Goal: Information Seeking & Learning: Learn about a topic

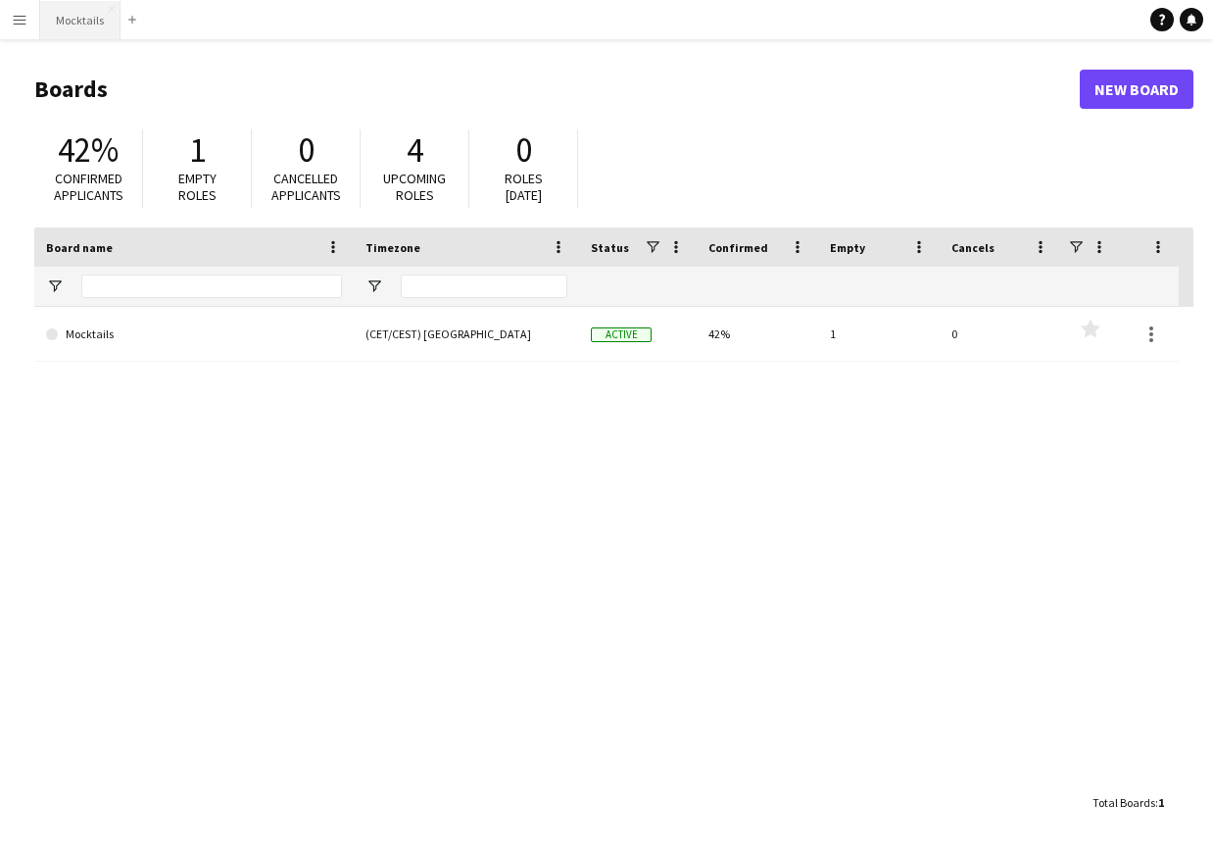
click at [77, 15] on button "Mocktails Close" at bounding box center [80, 20] width 80 height 38
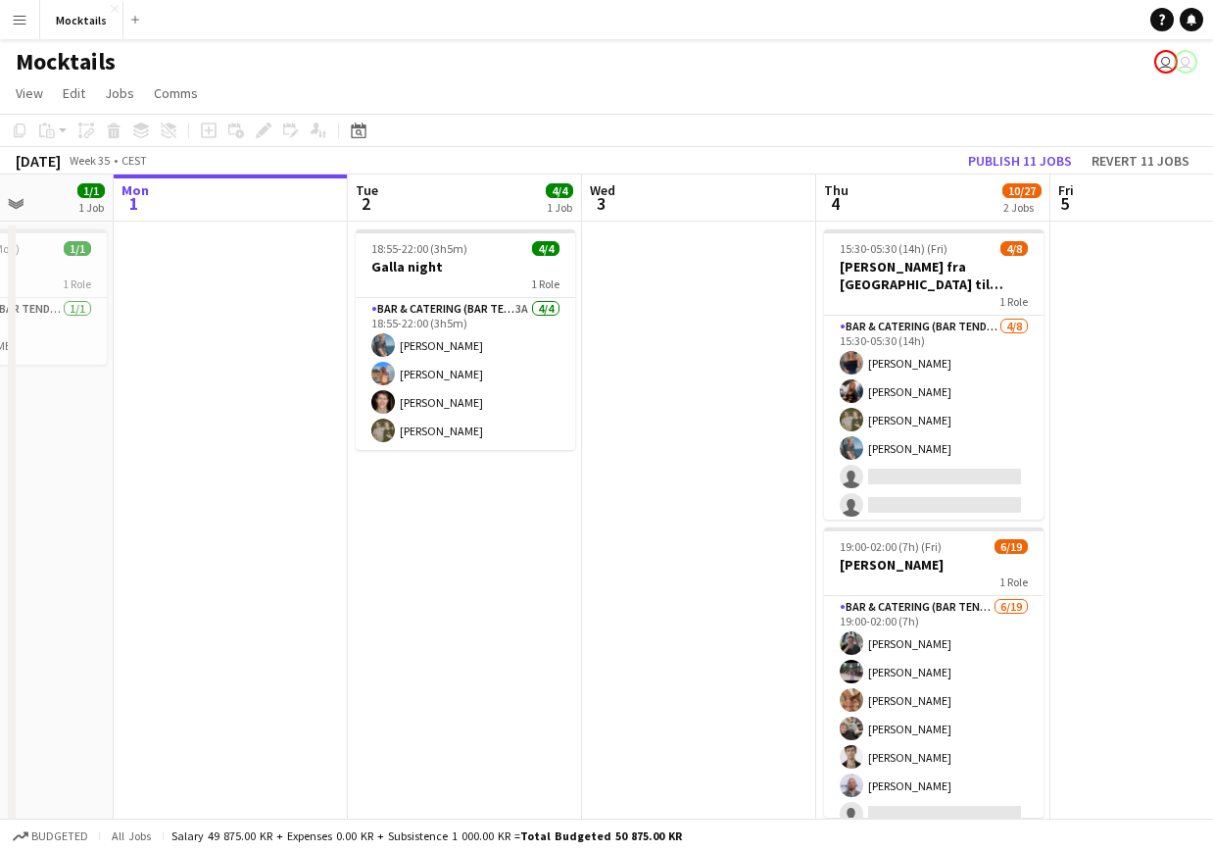
scroll to position [0, 593]
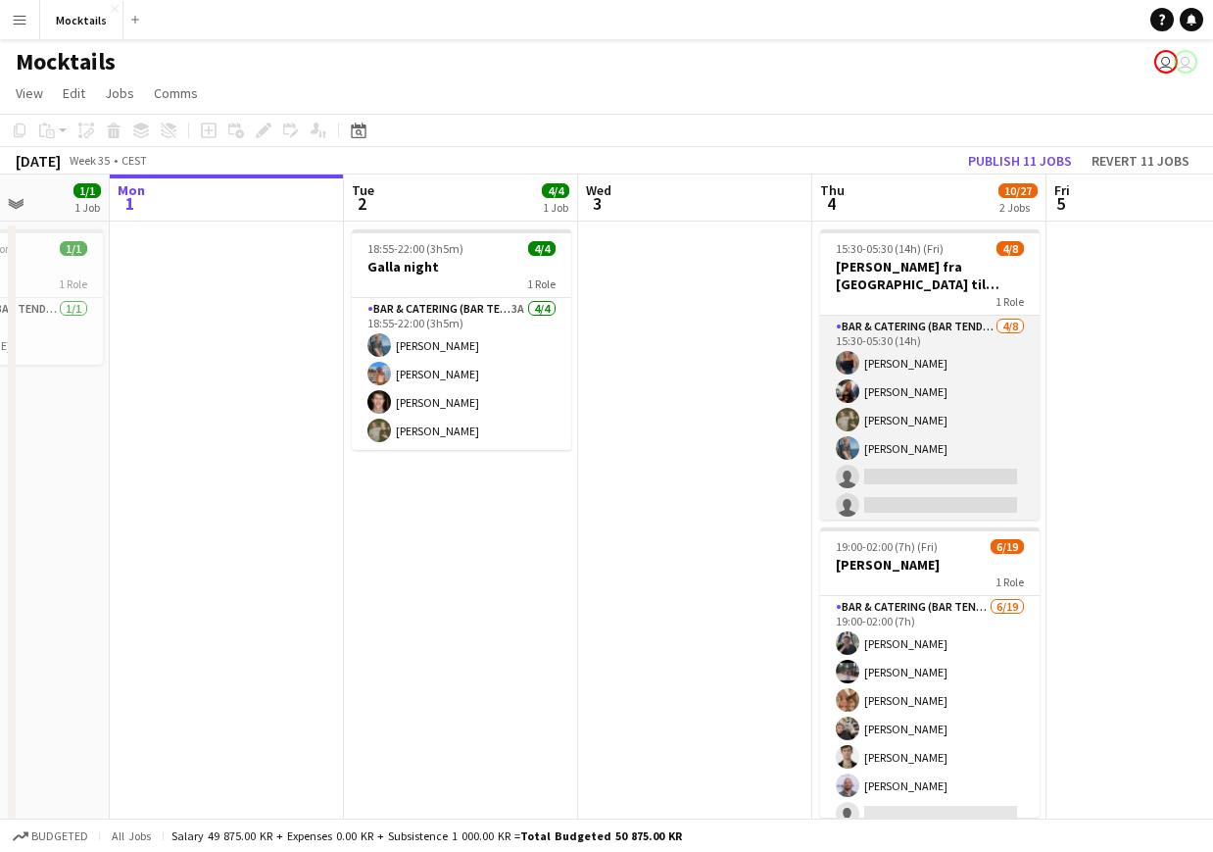
click at [958, 443] on app-card-role "Bar & Catering (Bar Tender) [DATE] 15:30-05:30 (14h) [PERSON_NAME] [PERSON_NAME…" at bounding box center [930, 449] width 220 height 266
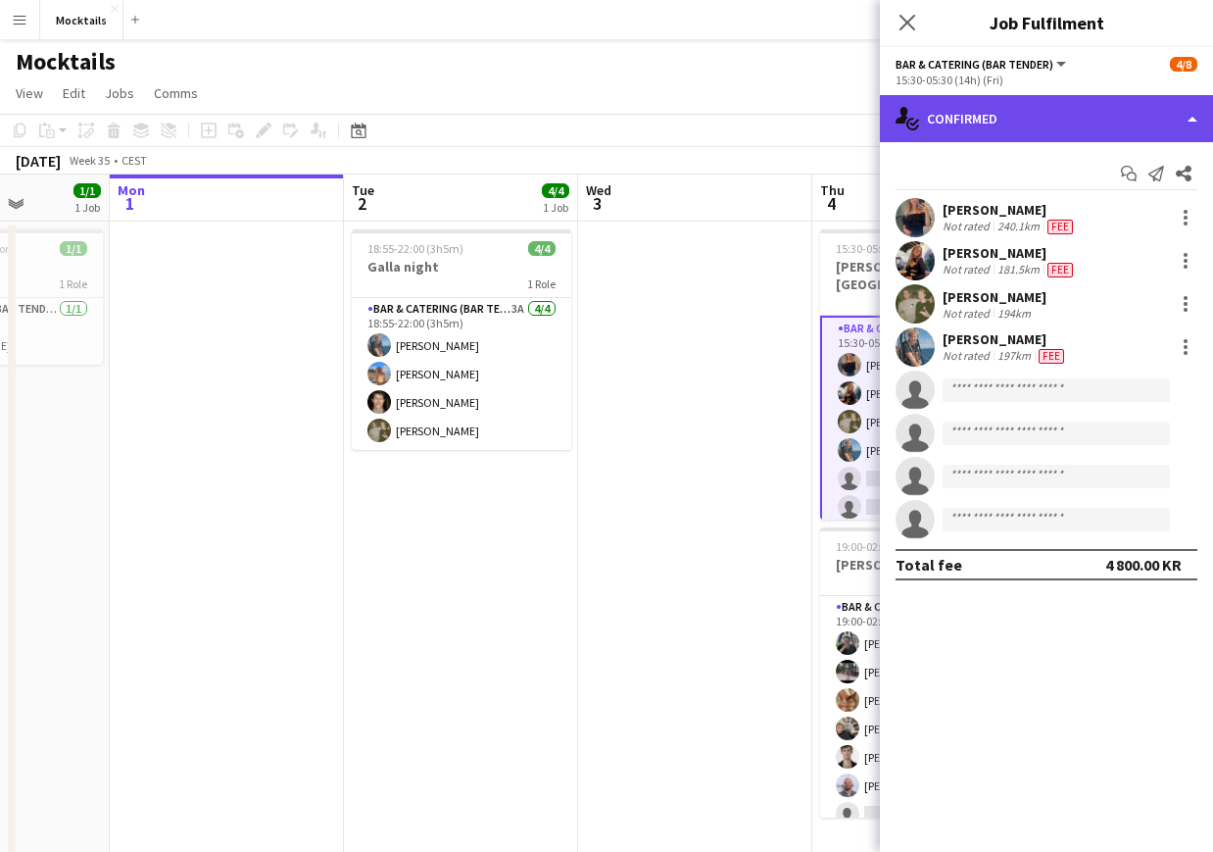
click at [1118, 102] on div "single-neutral-actions-check-2 Confirmed" at bounding box center [1046, 118] width 333 height 47
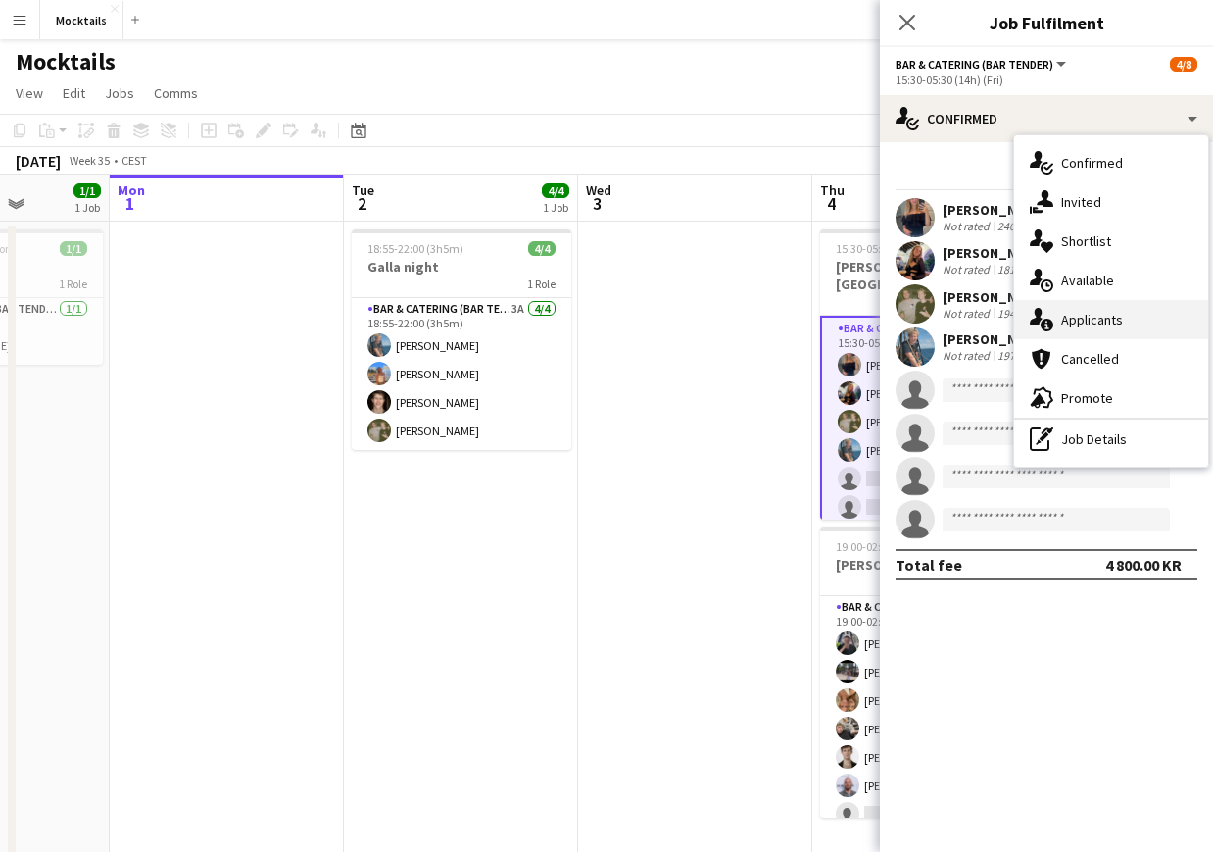
click at [1139, 325] on div "single-neutral-actions-information Applicants" at bounding box center [1111, 319] width 194 height 39
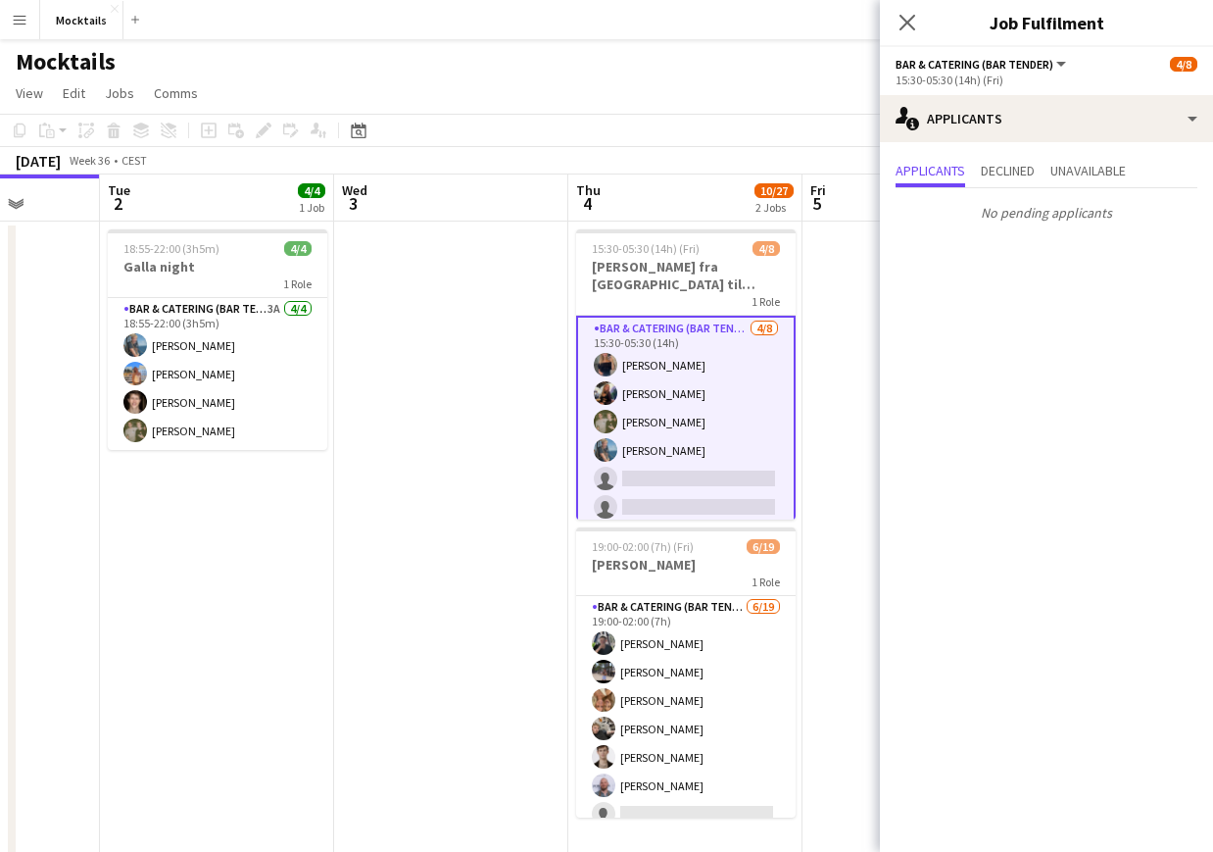
scroll to position [0, 841]
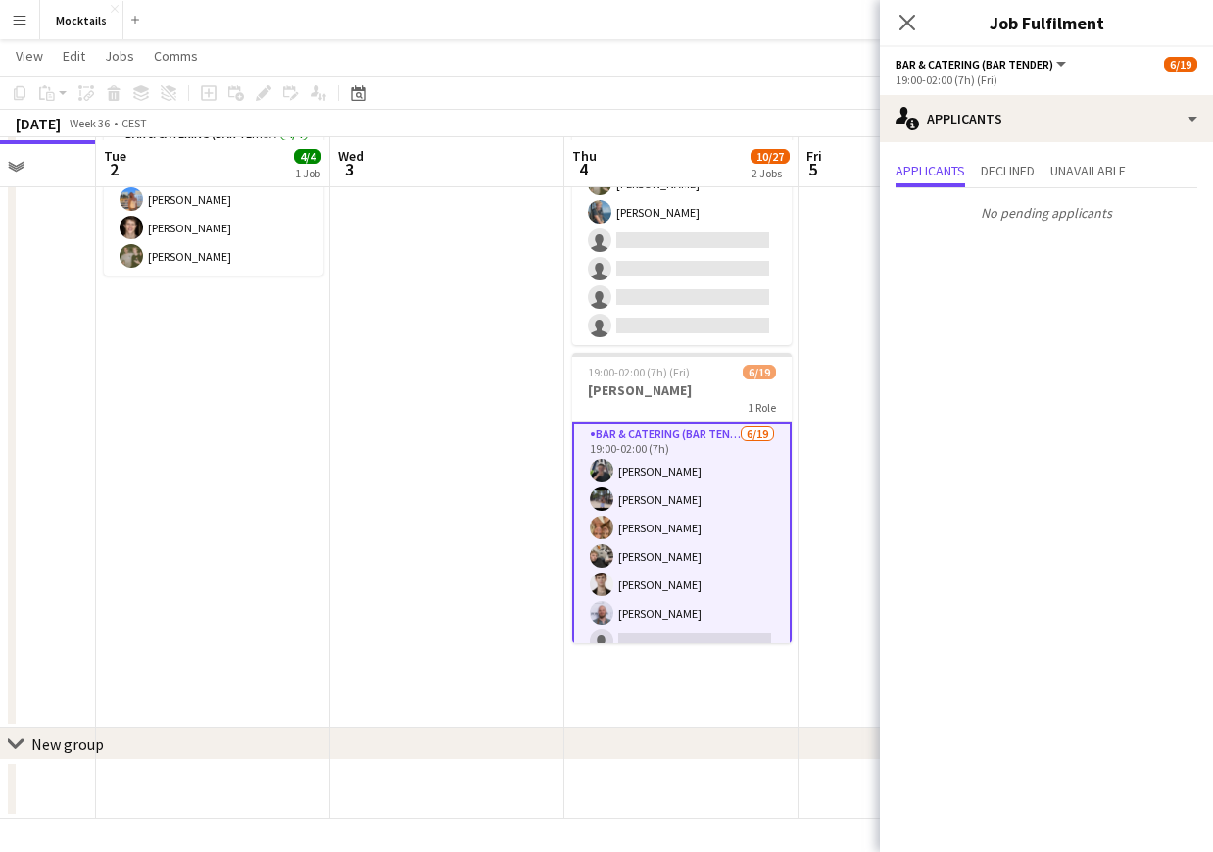
scroll to position [174, 0]
click at [910, 8] on div "Close pop-in" at bounding box center [907, 22] width 55 height 45
click at [902, 23] on icon "Close pop-in" at bounding box center [907, 22] width 19 height 19
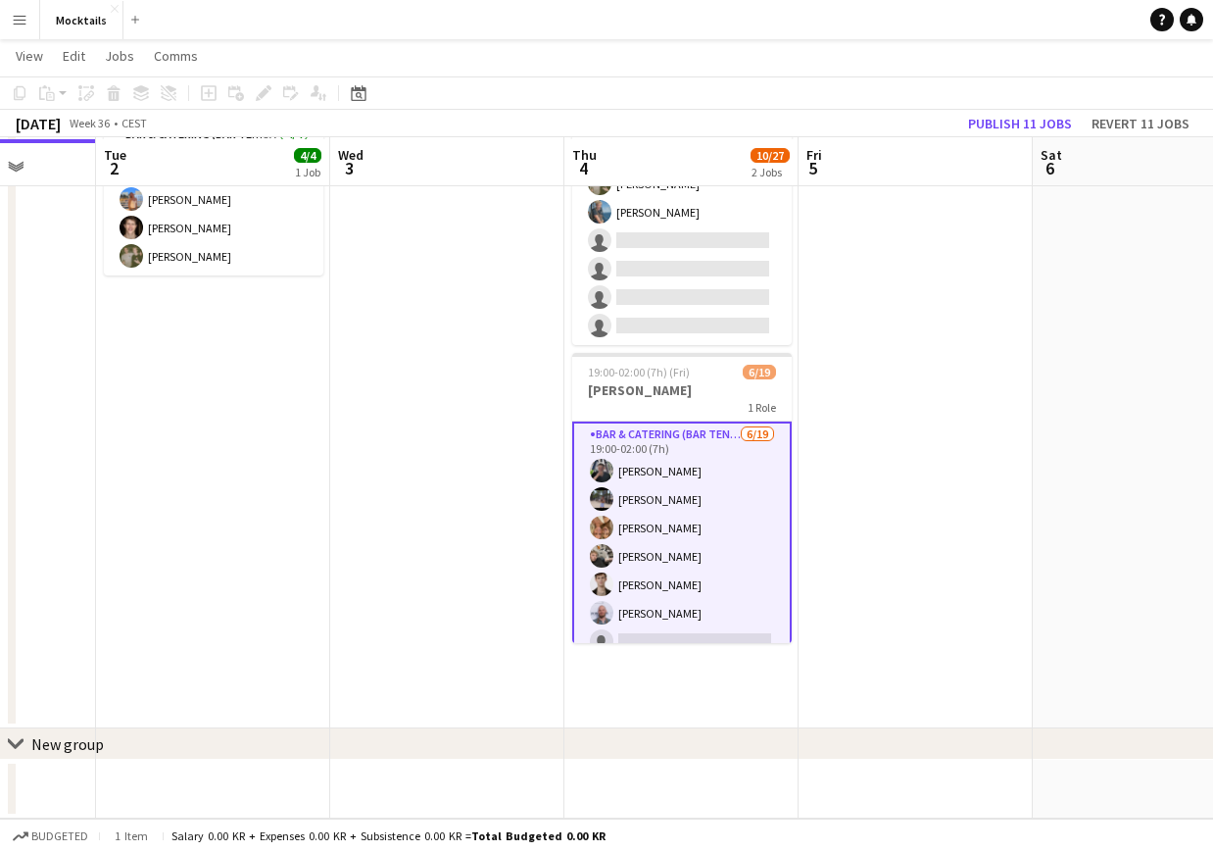
click at [856, 503] on app-date-cell at bounding box center [916, 387] width 234 height 681
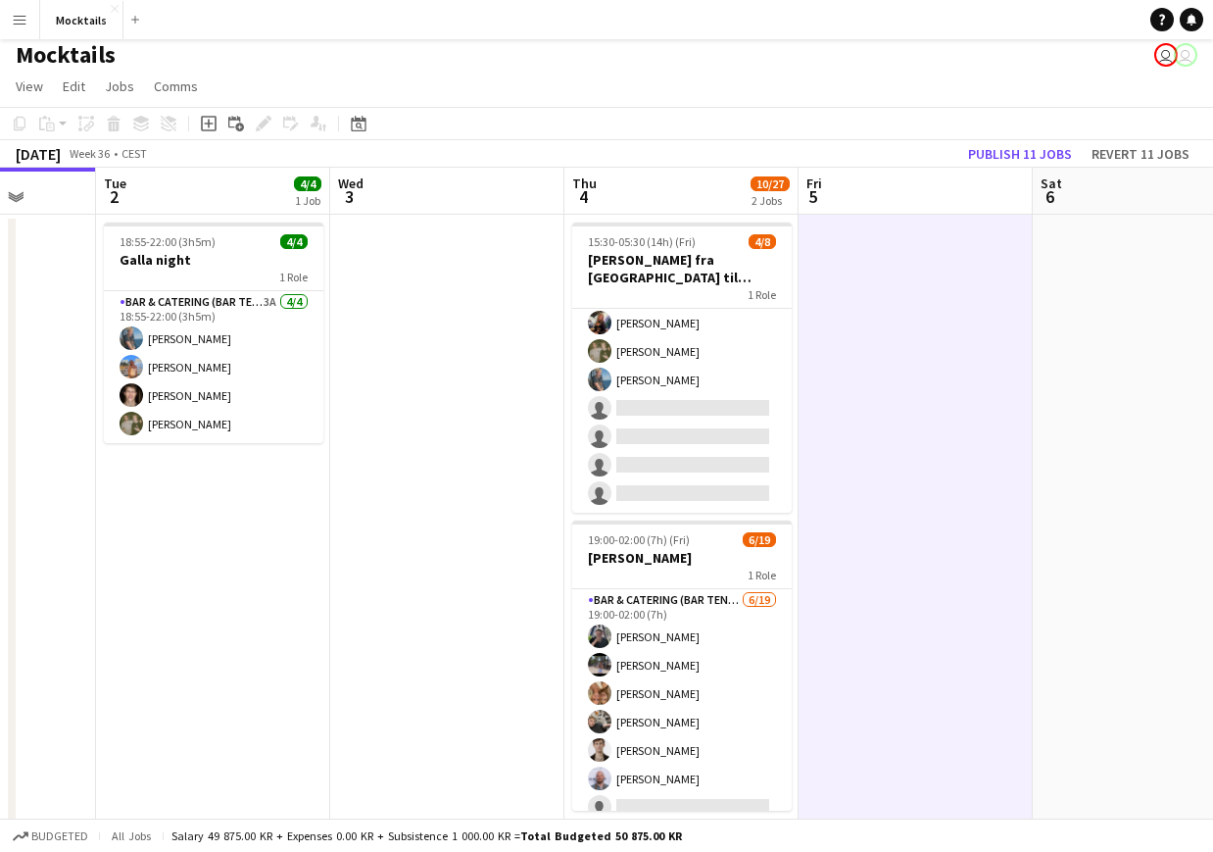
scroll to position [0, 0]
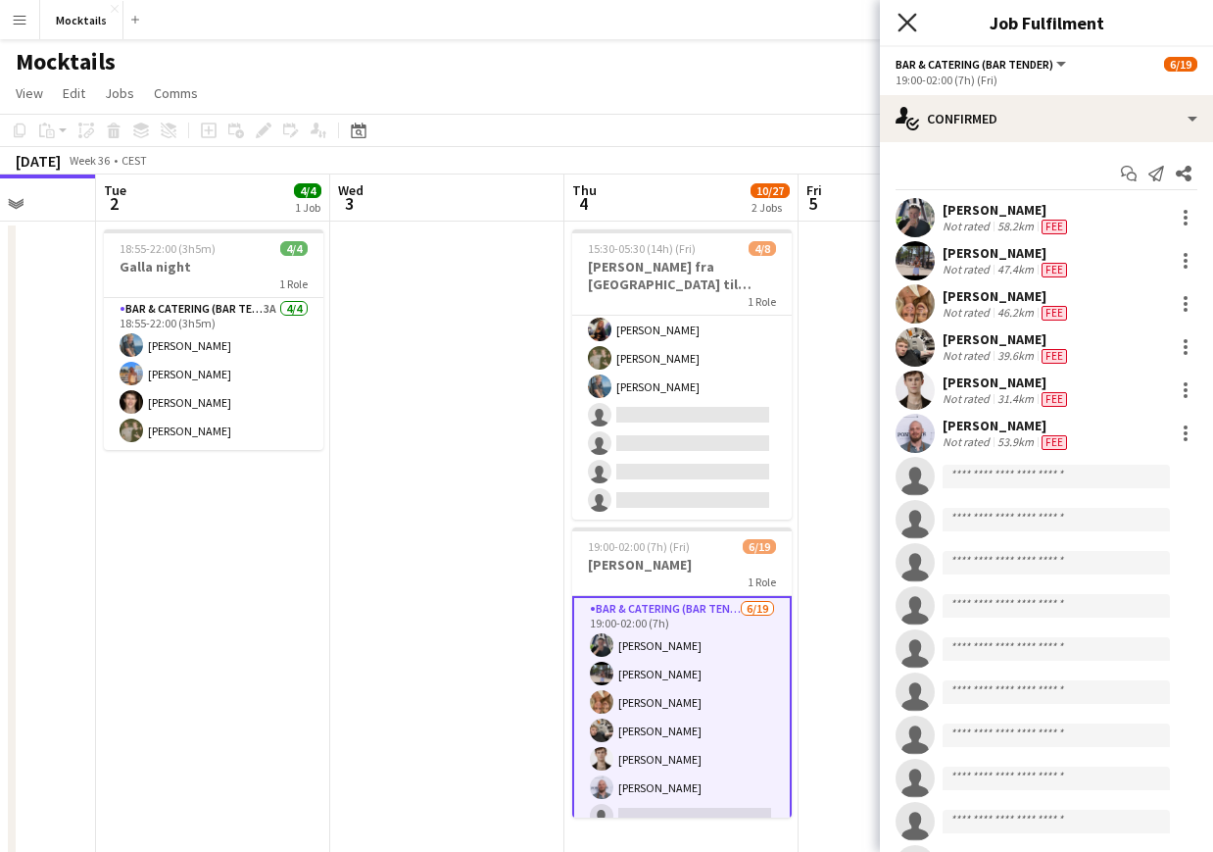
click at [911, 28] on icon "Close pop-in" at bounding box center [907, 22] width 19 height 19
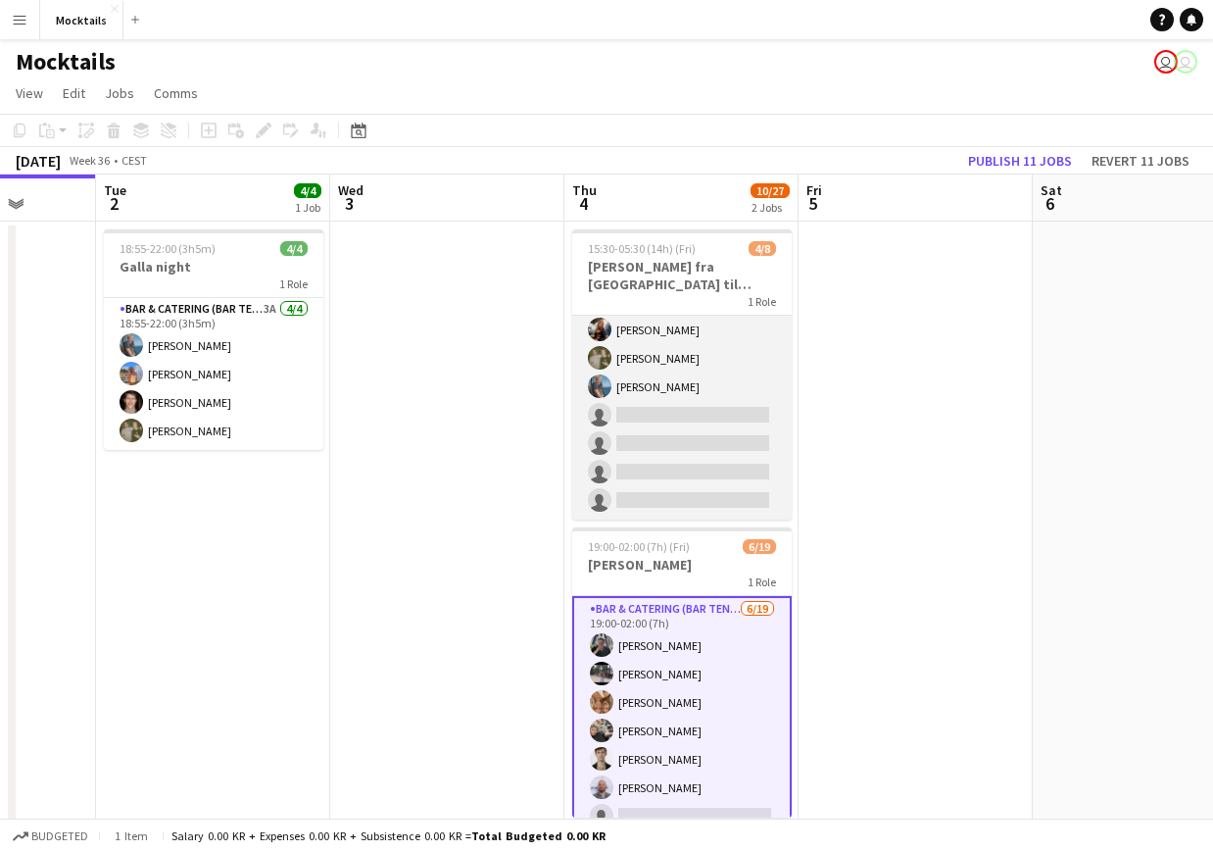
click at [715, 398] on app-card-role "Bar & Catering (Bar Tender) [DATE] 15:30-05:30 (14h) [PERSON_NAME] [PERSON_NAME…" at bounding box center [682, 387] width 220 height 266
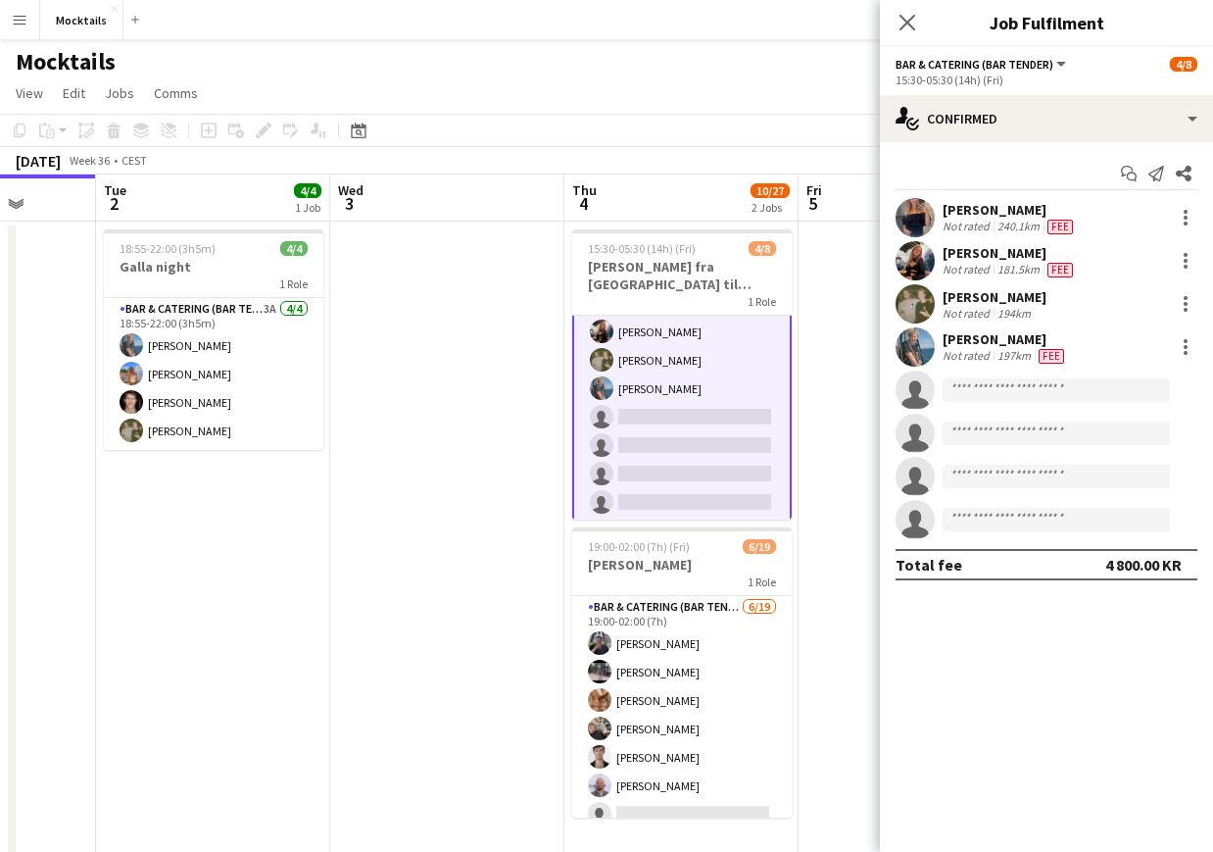
click at [823, 320] on app-date-cell at bounding box center [916, 562] width 234 height 681
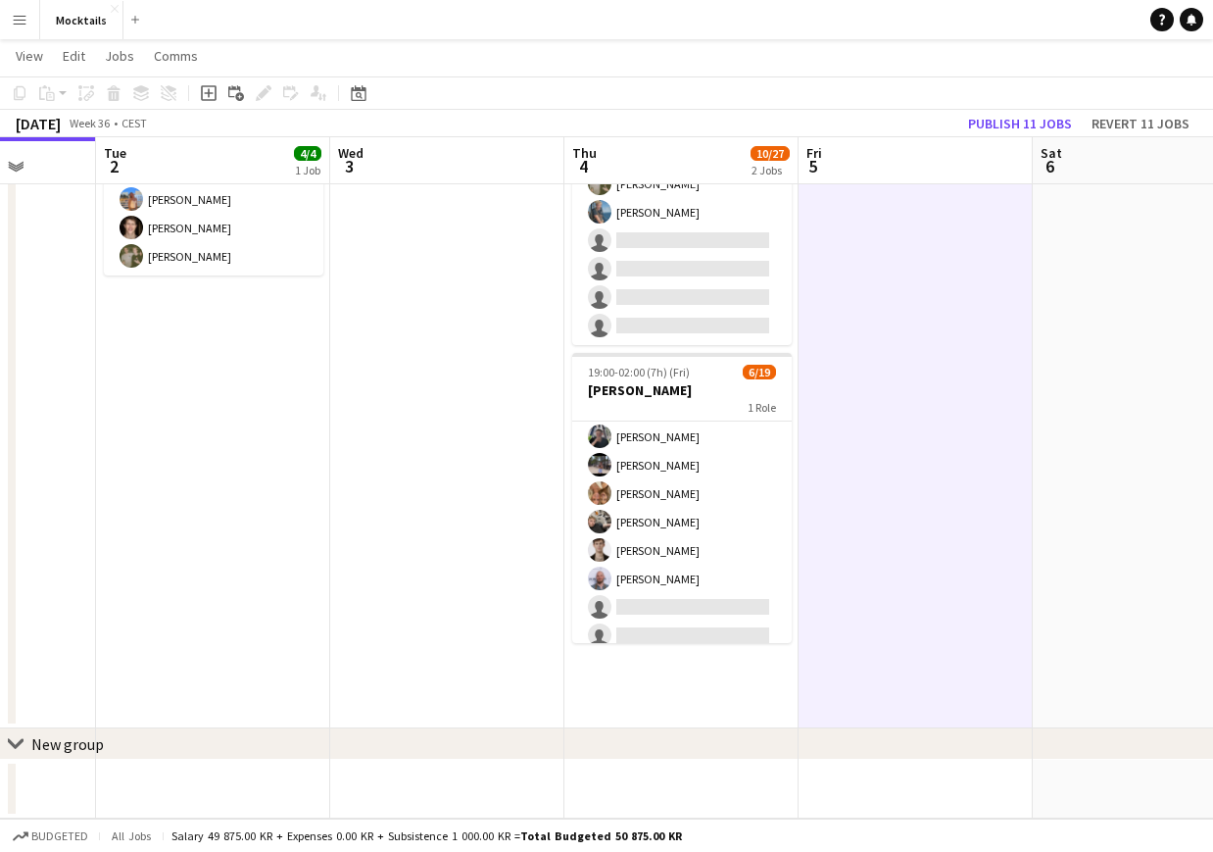
scroll to position [172, 0]
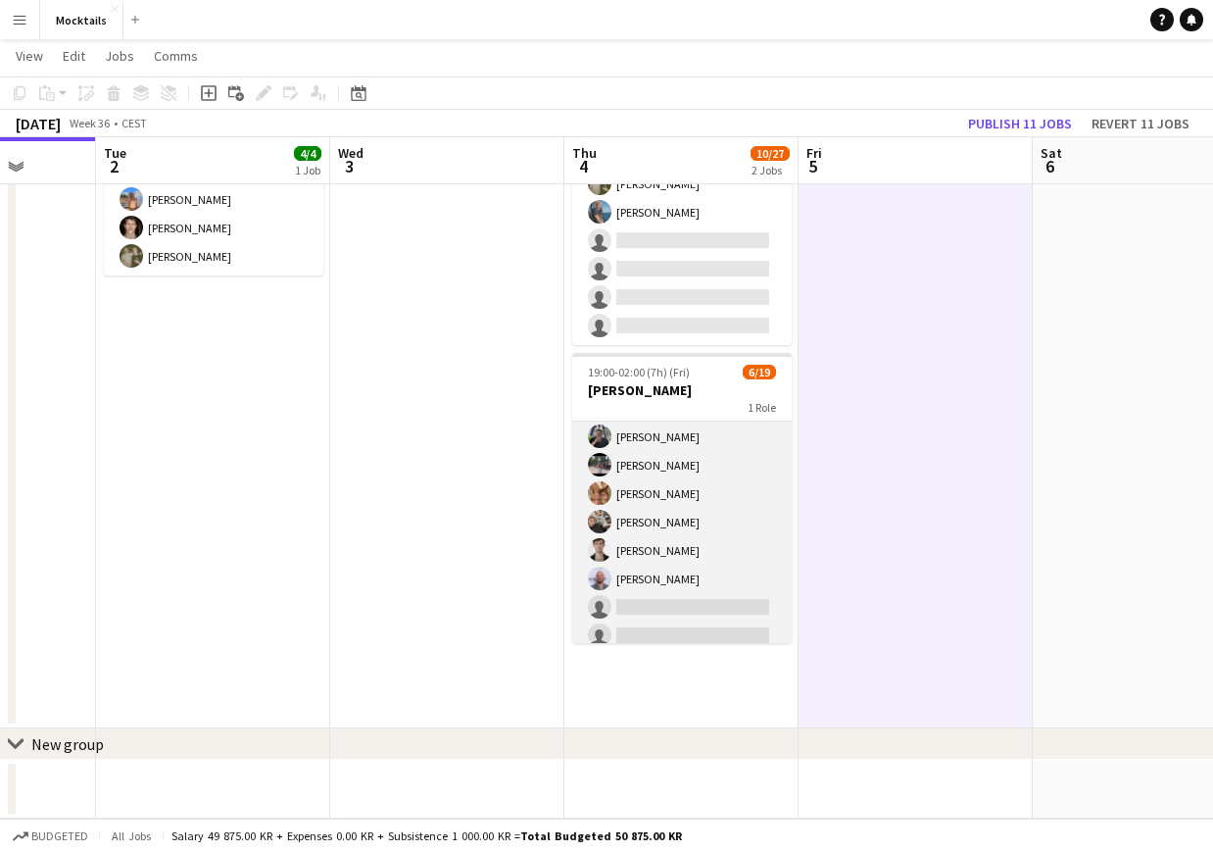
click at [708, 505] on app-card-role "Bar & Catering (Bar Tender) [DATE] 19:00-02:00 (7h) [PERSON_NAME] [PERSON_NAME]…" at bounding box center [682, 678] width 220 height 578
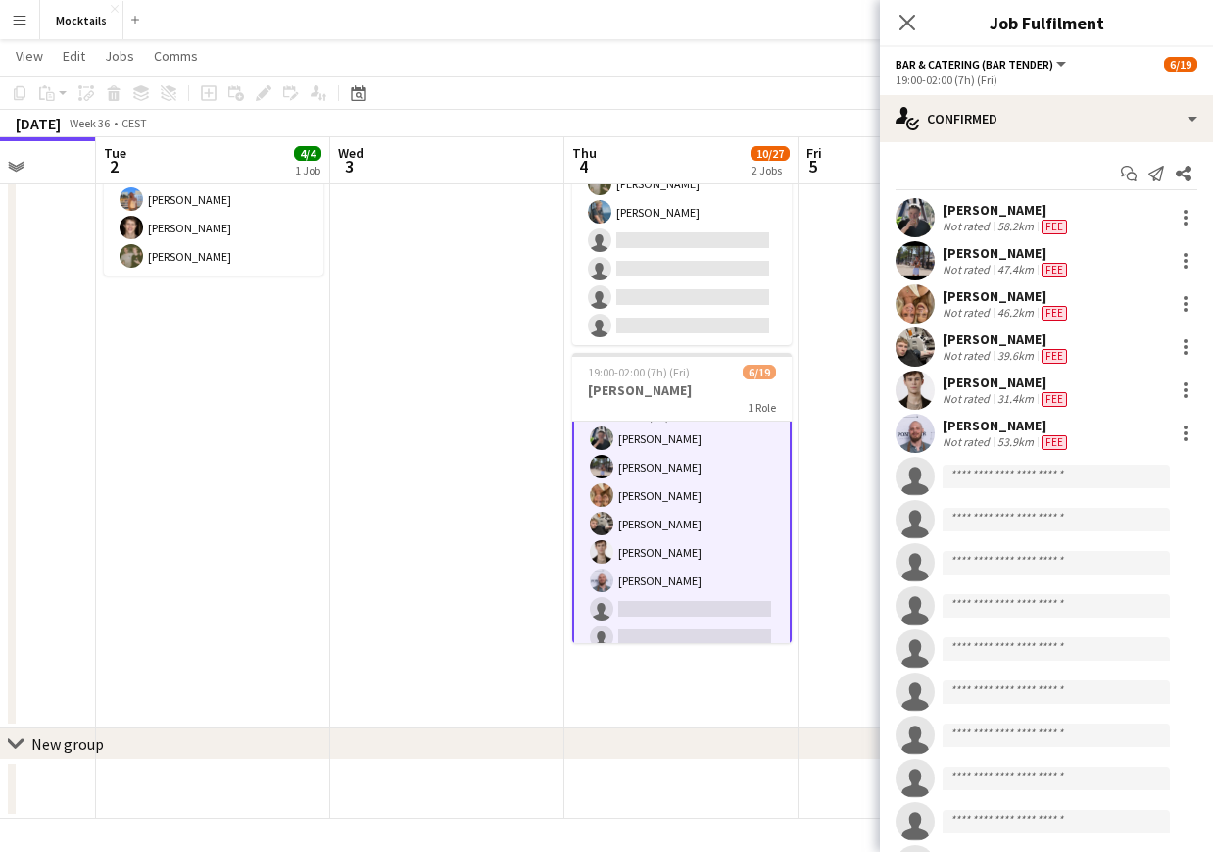
click at [806, 530] on app-date-cell at bounding box center [916, 387] width 234 height 681
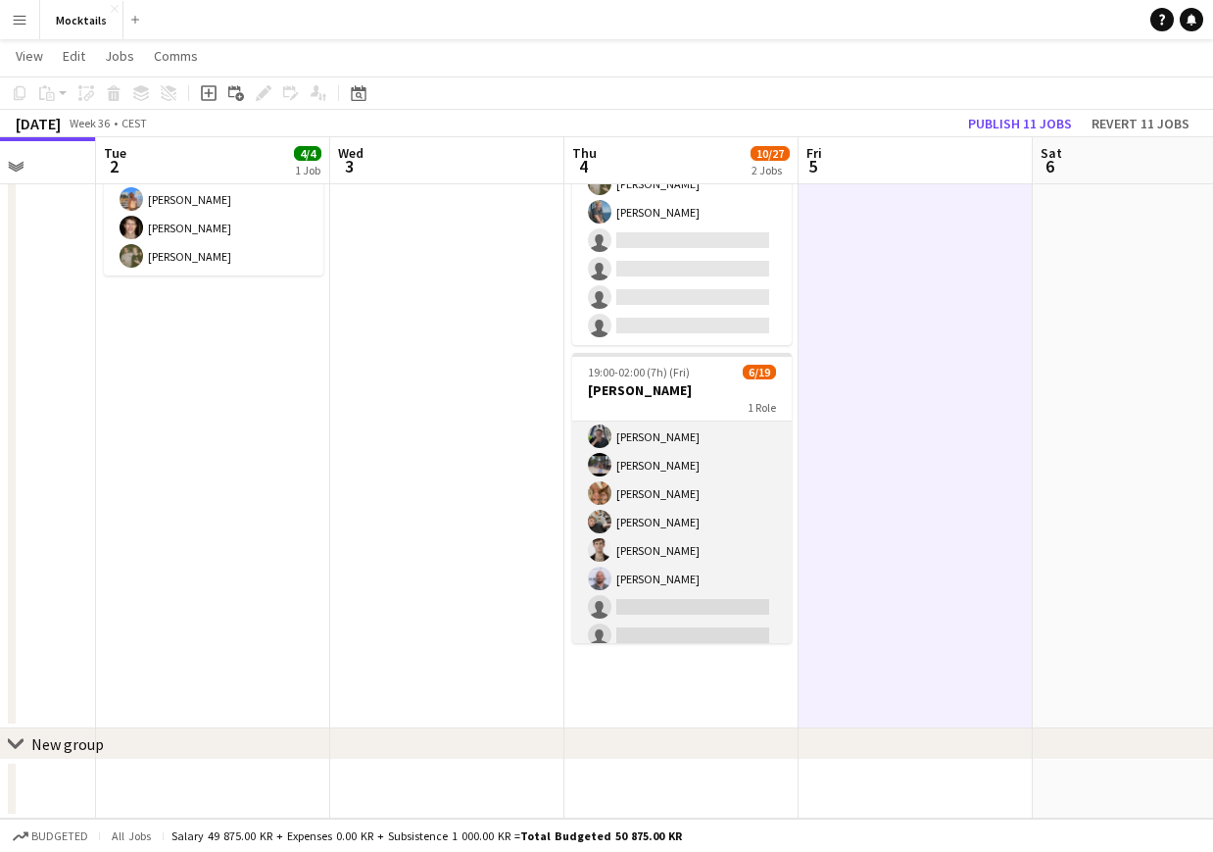
click at [727, 526] on app-card-role "Bar & Catering (Bar Tender) [DATE] 19:00-02:00 (7h) [PERSON_NAME] [PERSON_NAME]…" at bounding box center [682, 678] width 220 height 578
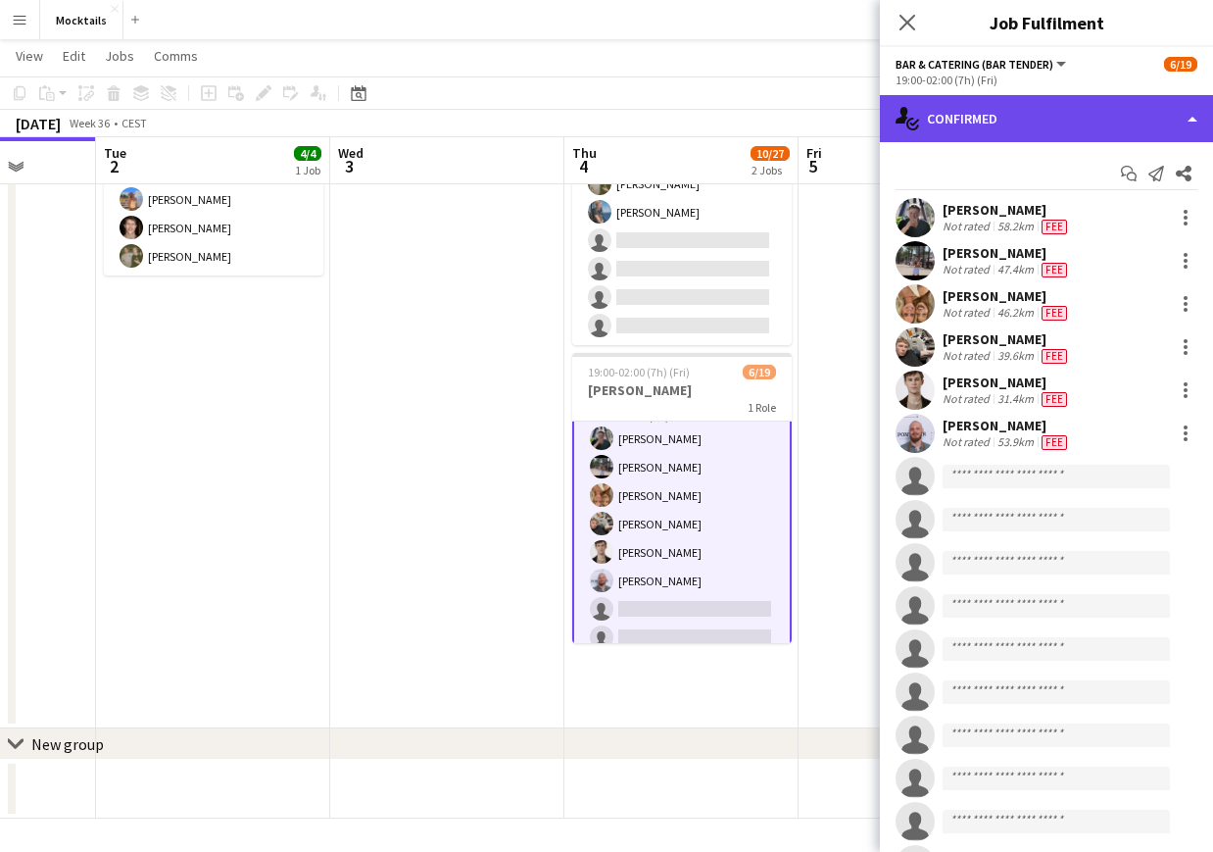
click at [1121, 123] on div "single-neutral-actions-check-2 Confirmed" at bounding box center [1046, 118] width 333 height 47
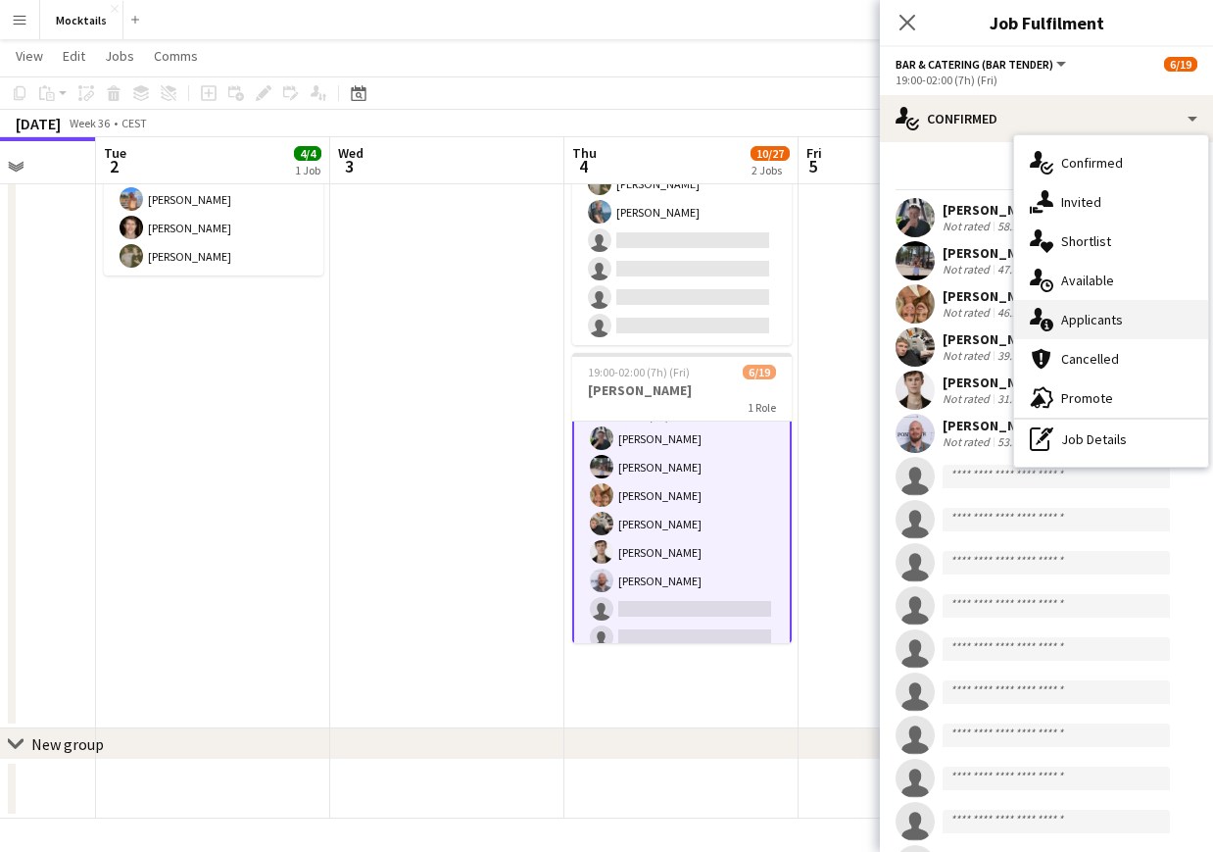
click at [1113, 326] on div "single-neutral-actions-information Applicants" at bounding box center [1111, 319] width 194 height 39
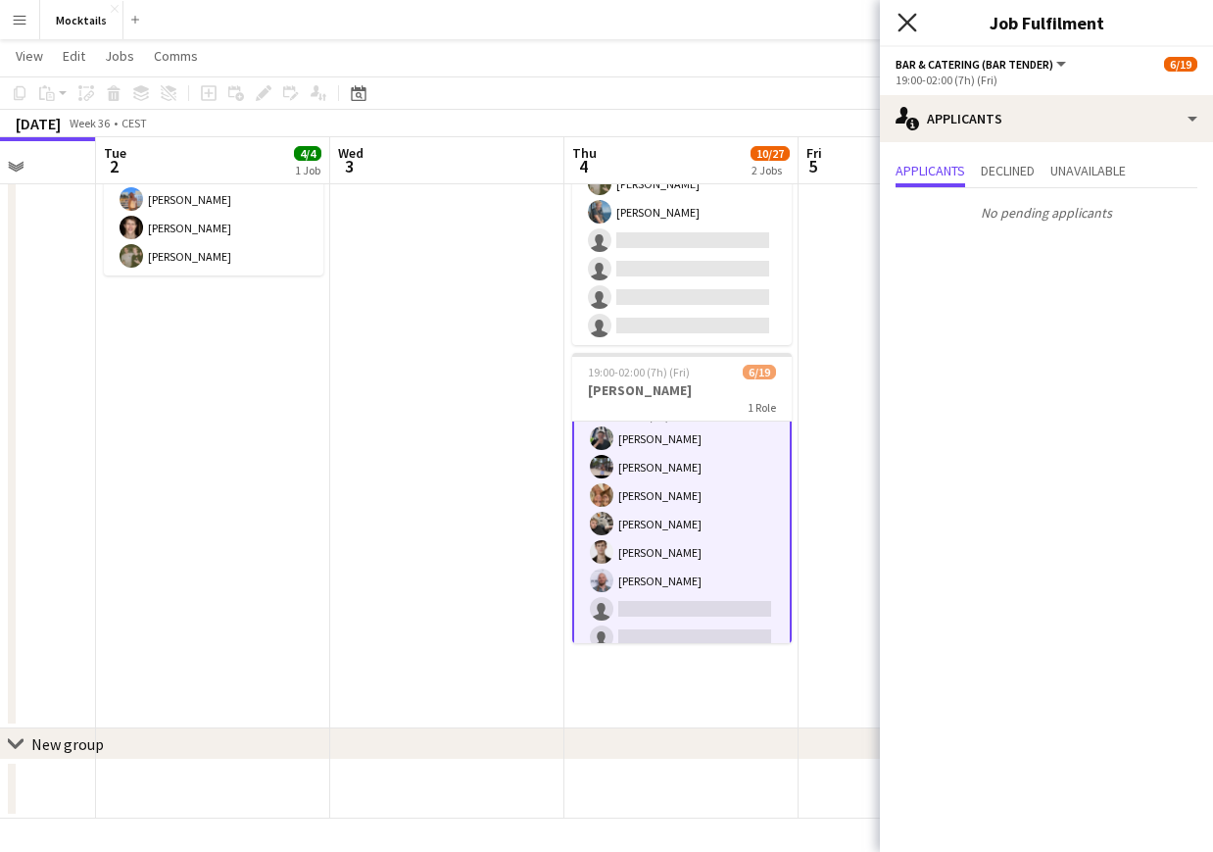
click at [907, 22] on icon at bounding box center [907, 22] width 19 height 19
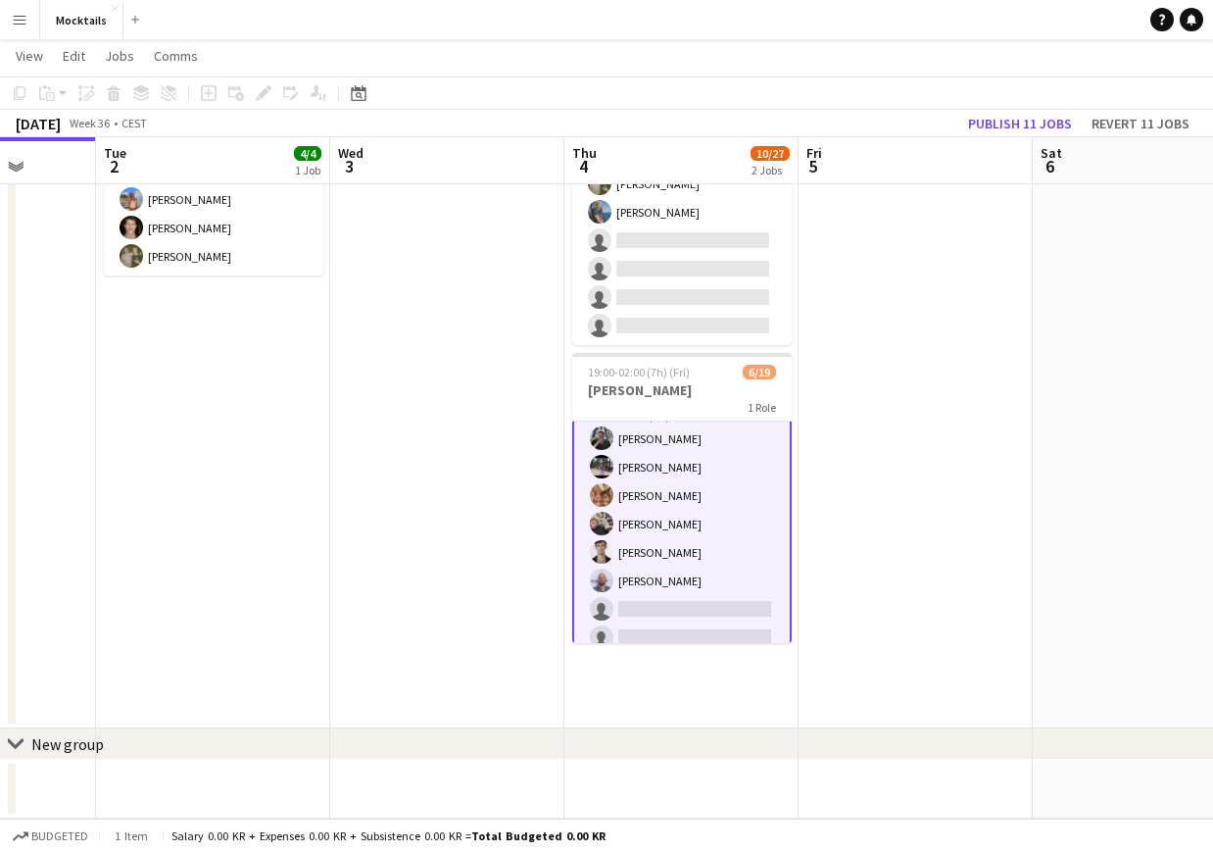
click at [893, 479] on app-date-cell at bounding box center [916, 387] width 234 height 681
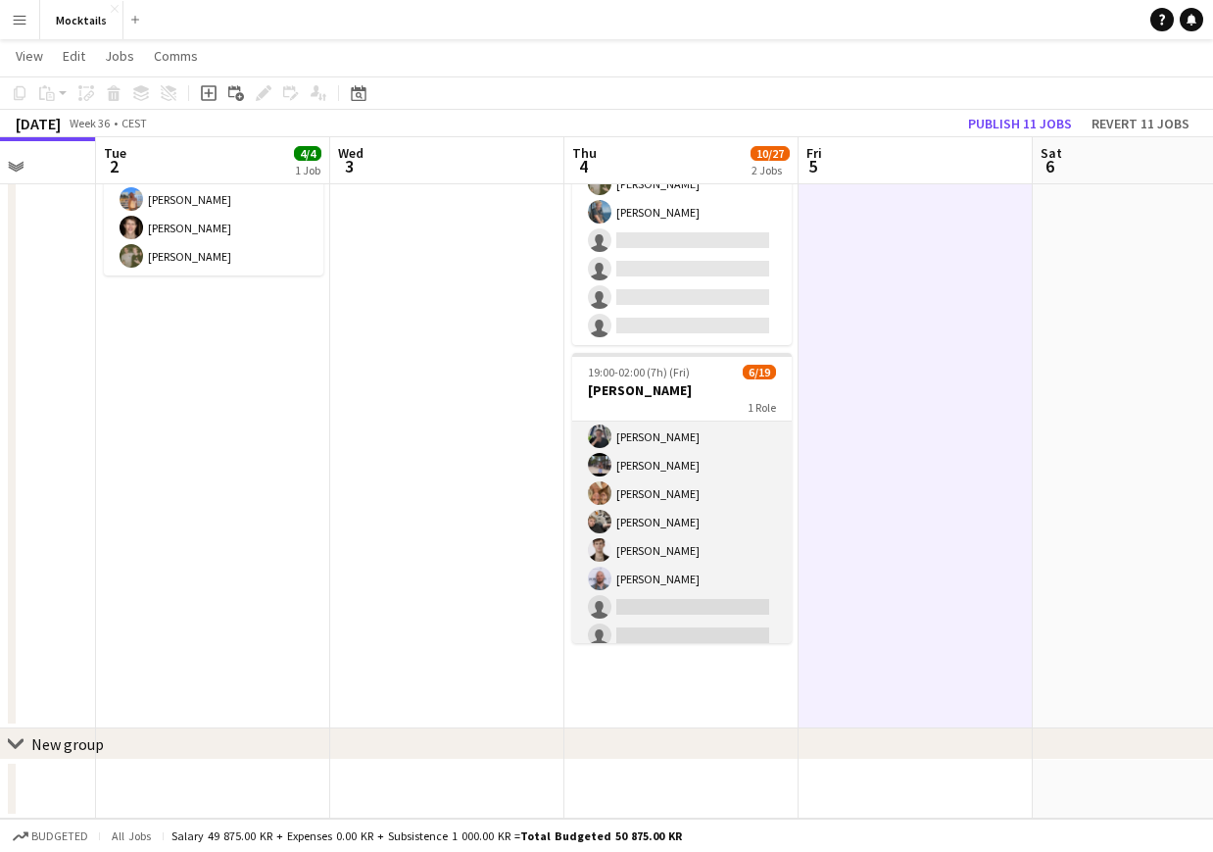
click at [695, 515] on app-card-role "Bar & Catering (Bar Tender) [DATE] 19:00-02:00 (7h) [PERSON_NAME] [PERSON_NAME]…" at bounding box center [682, 678] width 220 height 578
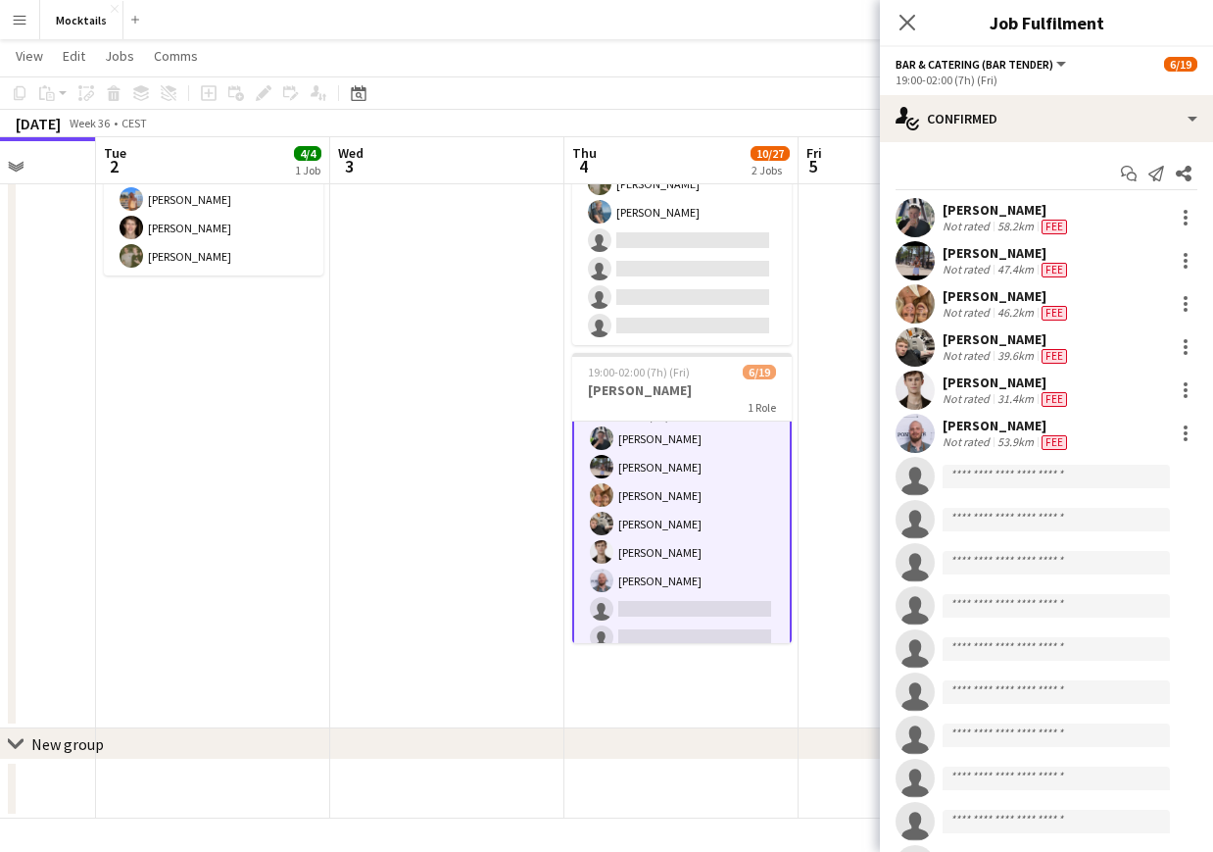
click at [836, 488] on app-date-cell at bounding box center [916, 387] width 234 height 681
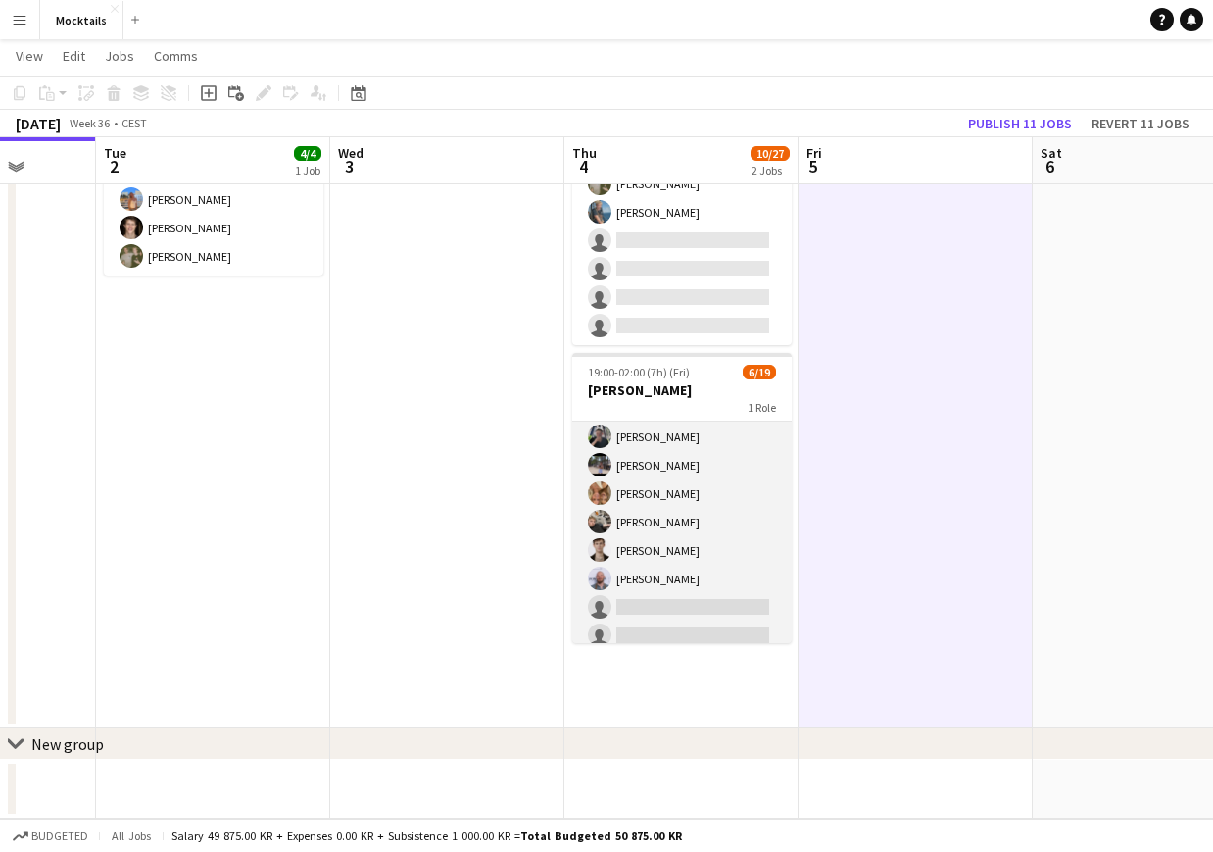
click at [720, 505] on app-card-role "Bar & Catering (Bar Tender) [DATE] 19:00-02:00 (7h) [PERSON_NAME] [PERSON_NAME]…" at bounding box center [682, 678] width 220 height 578
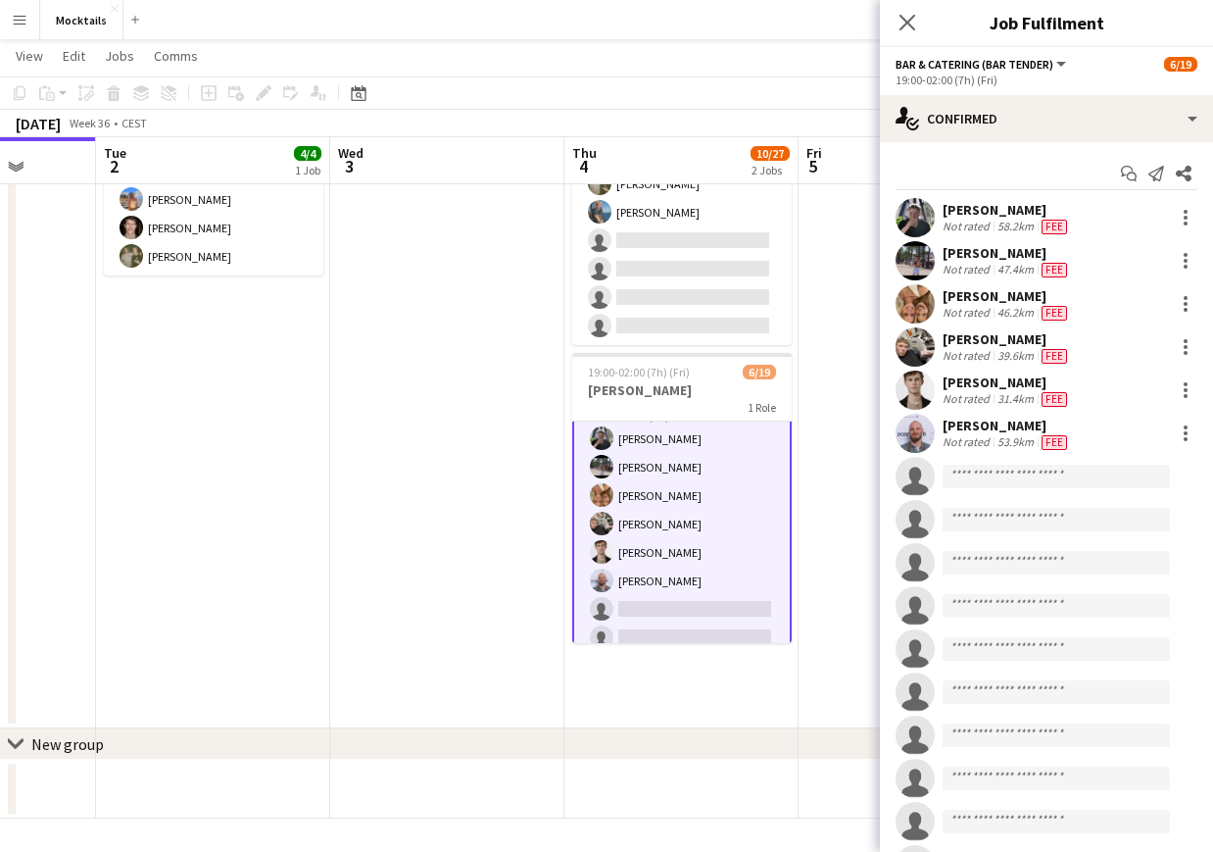
click at [829, 530] on app-date-cell at bounding box center [916, 387] width 234 height 681
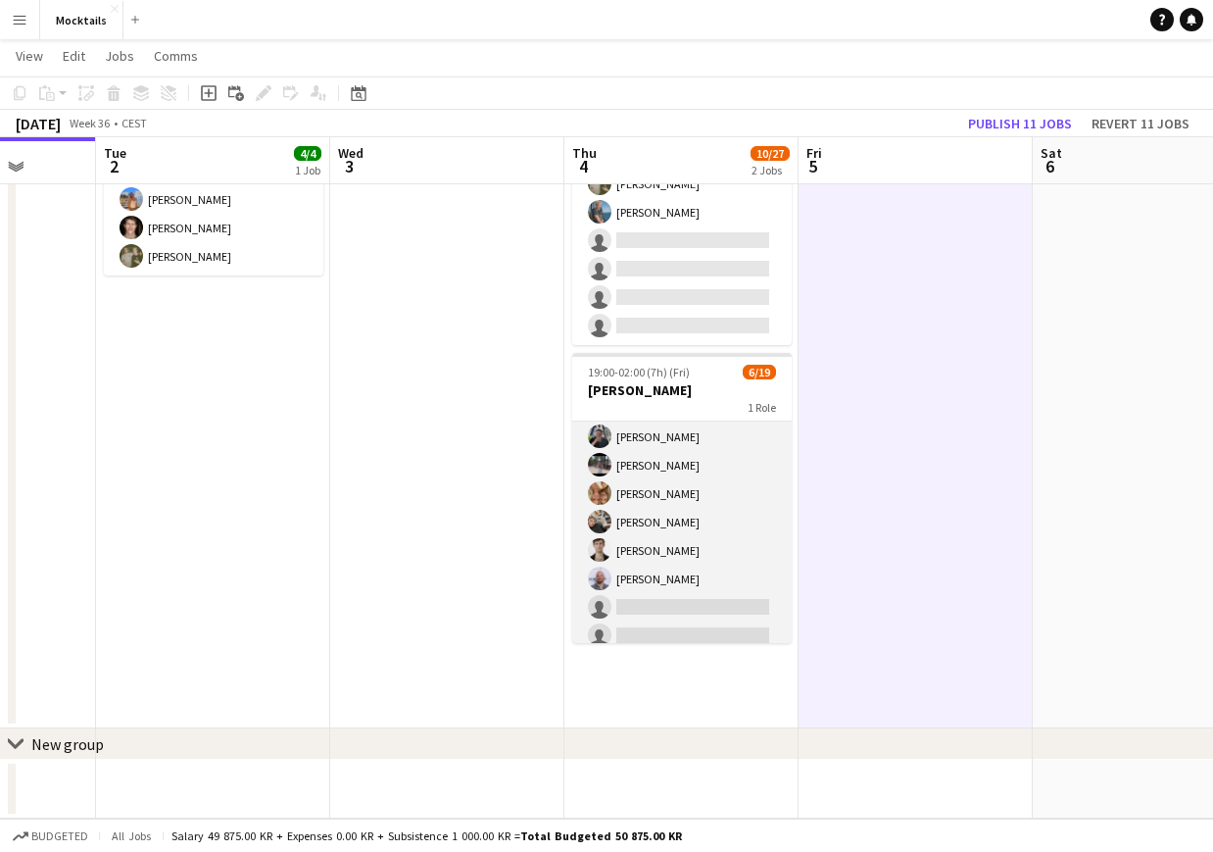
click at [704, 541] on app-card-role "Bar & Catering (Bar Tender) [DATE] 19:00-02:00 (7h) [PERSON_NAME] [PERSON_NAME]…" at bounding box center [682, 678] width 220 height 578
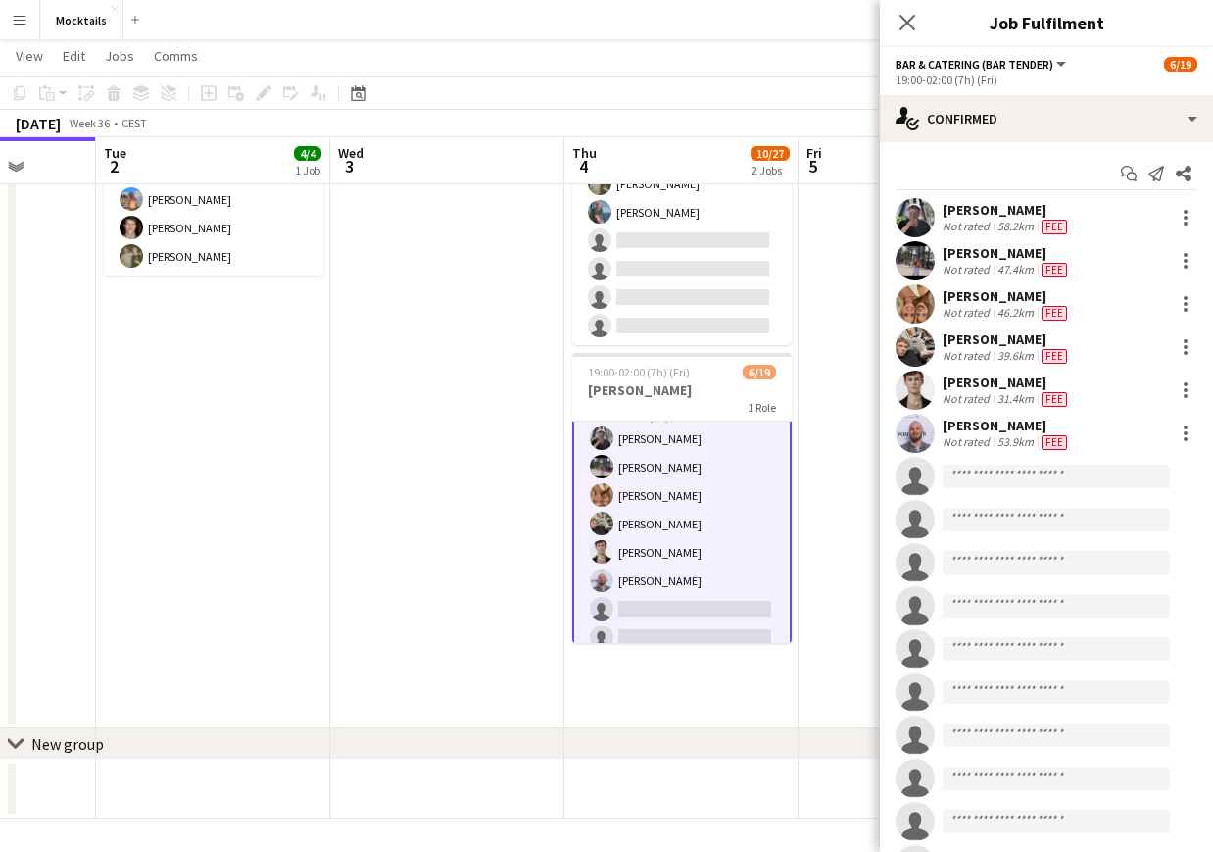
click at [485, 568] on app-date-cell at bounding box center [447, 387] width 234 height 681
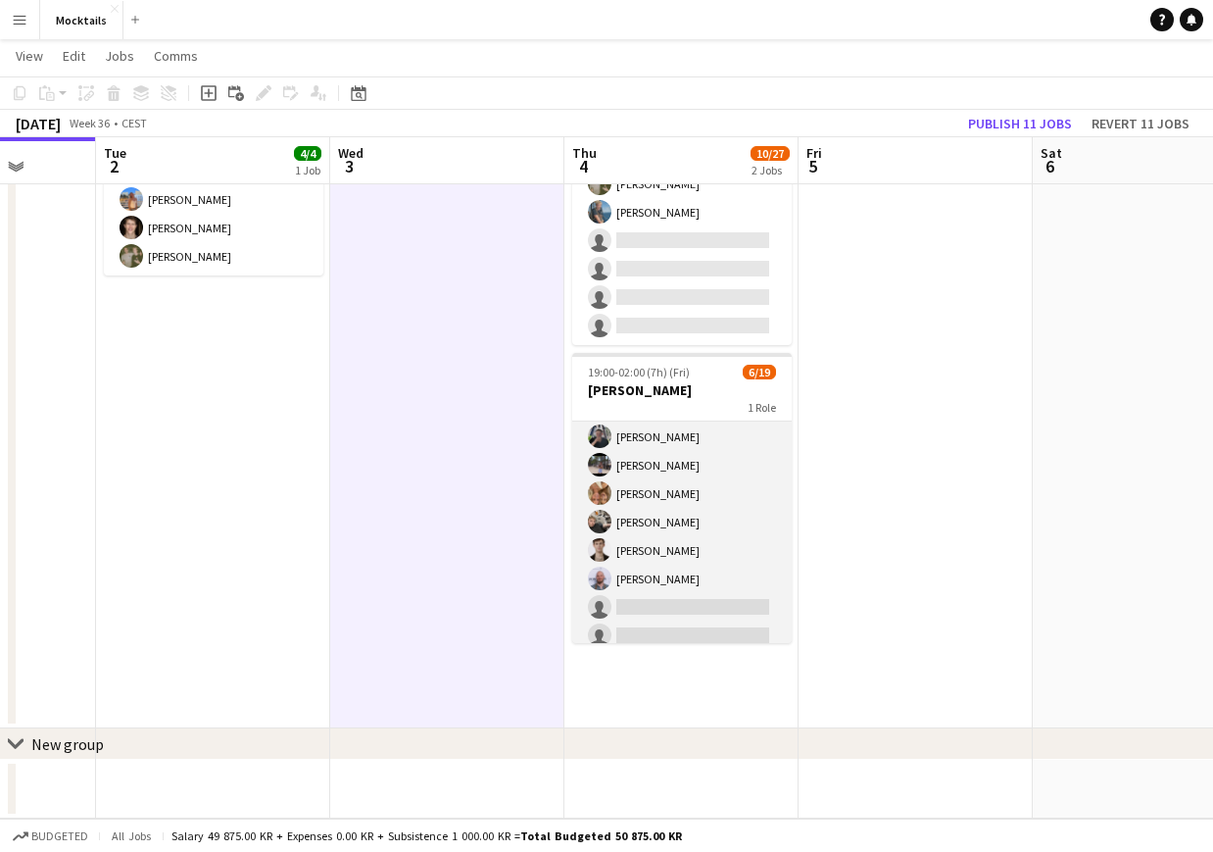
click at [622, 532] on app-card-role "Bar & Catering (Bar Tender) [DATE] 19:00-02:00 (7h) [PERSON_NAME] [PERSON_NAME]…" at bounding box center [682, 678] width 220 height 578
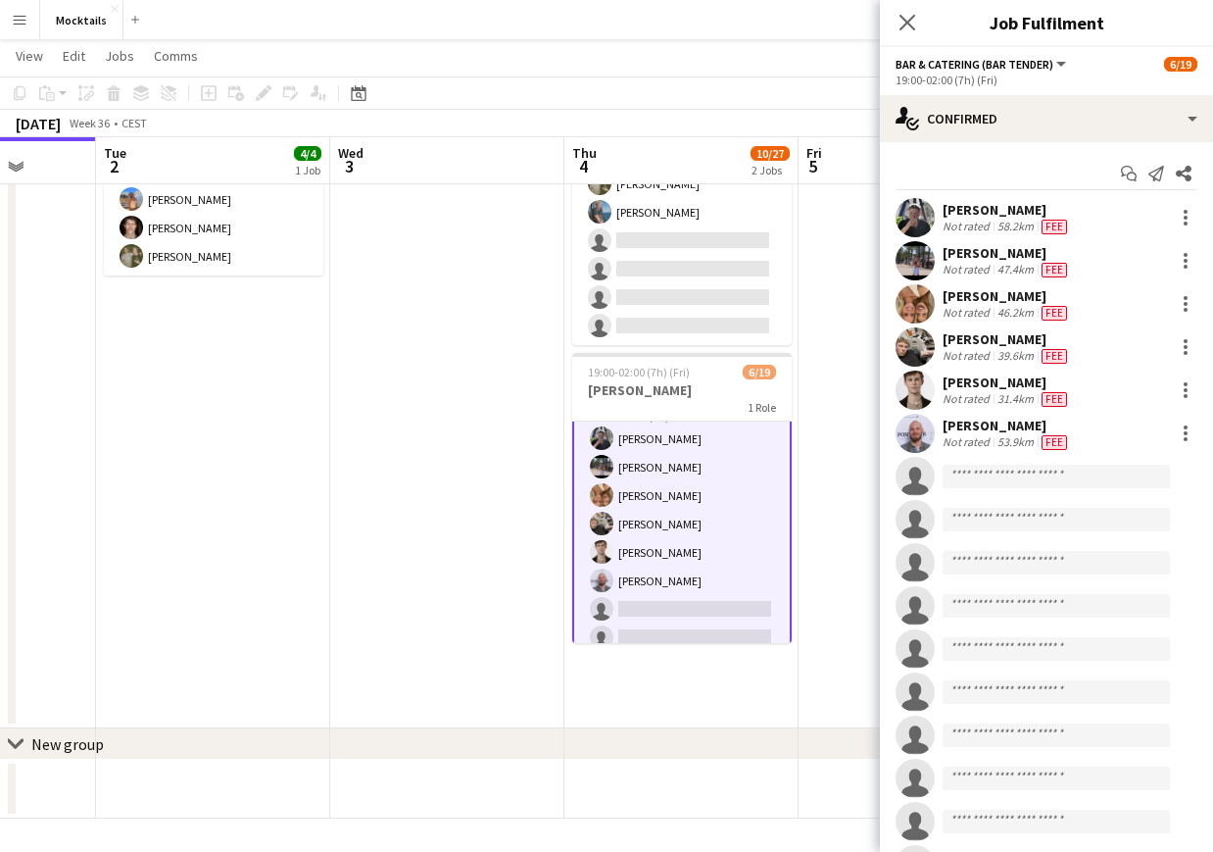
click at [496, 531] on app-date-cell at bounding box center [447, 387] width 234 height 681
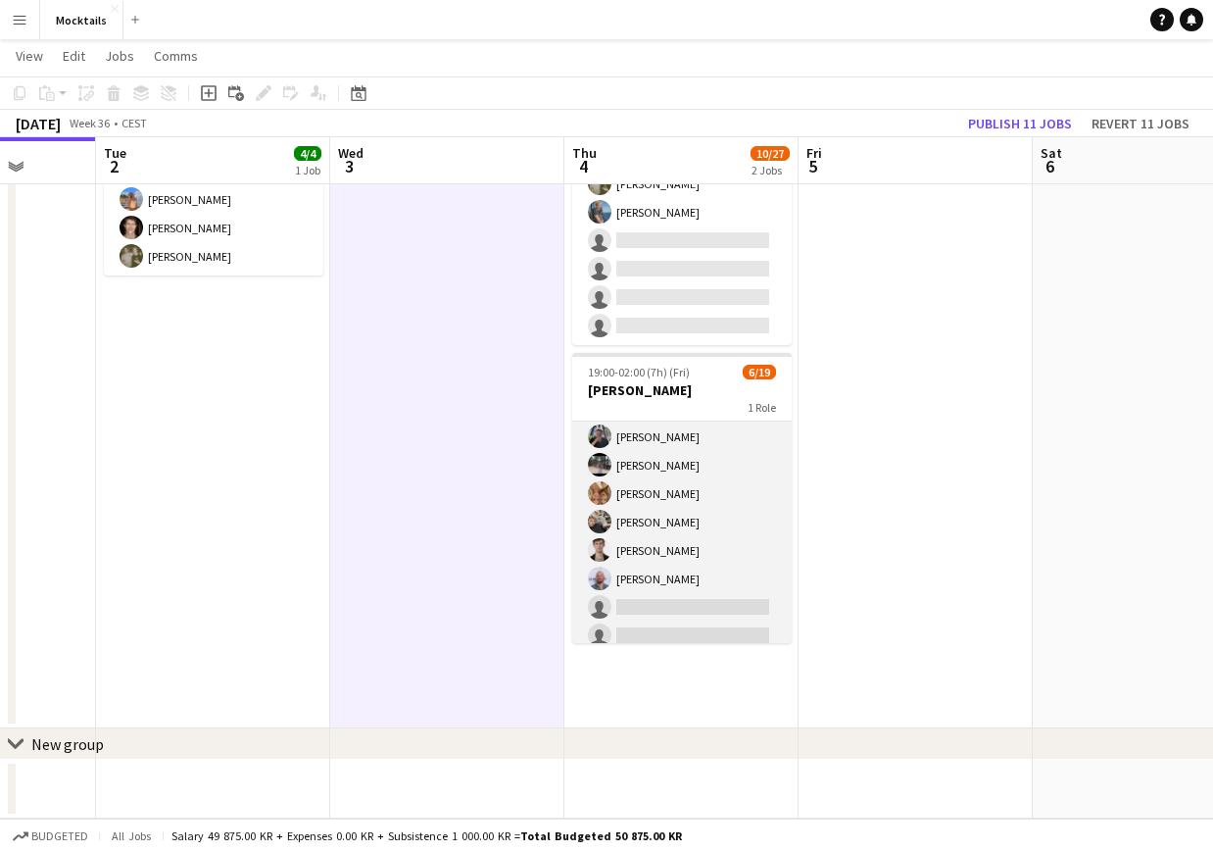
click at [714, 528] on app-card-role "Bar & Catering (Bar Tender) [DATE] 19:00-02:00 (7h) [PERSON_NAME] [PERSON_NAME]…" at bounding box center [682, 678] width 220 height 578
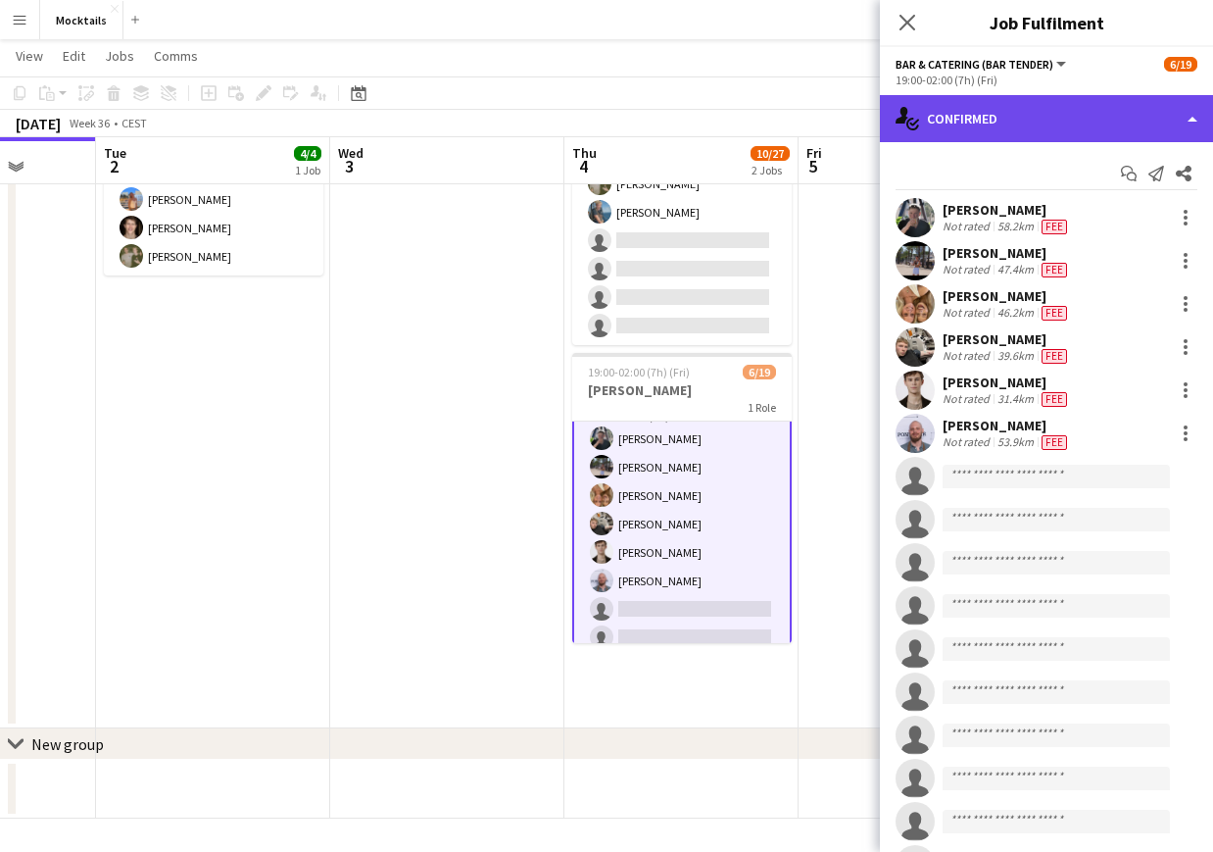
click at [999, 116] on div "single-neutral-actions-check-2 Confirmed" at bounding box center [1046, 118] width 333 height 47
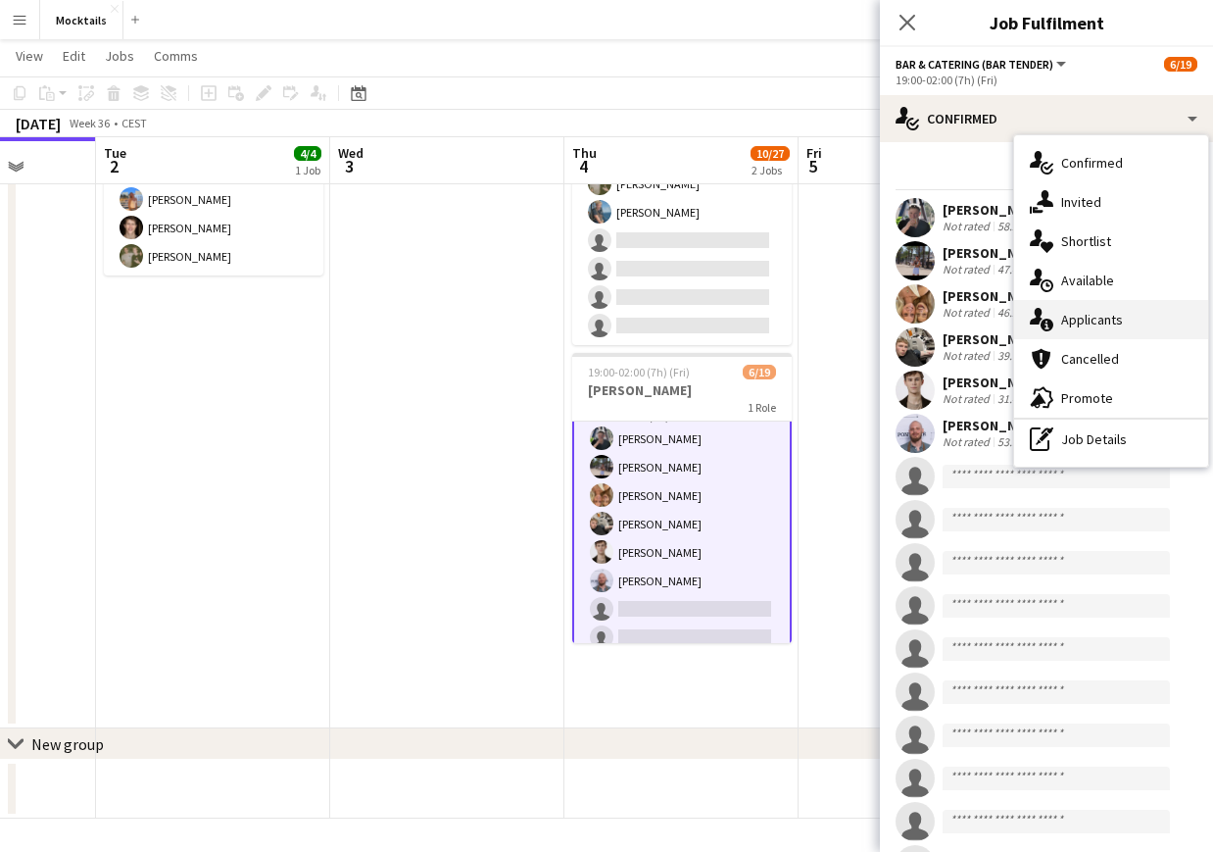
click at [1085, 317] on div "single-neutral-actions-information Applicants" at bounding box center [1111, 319] width 194 height 39
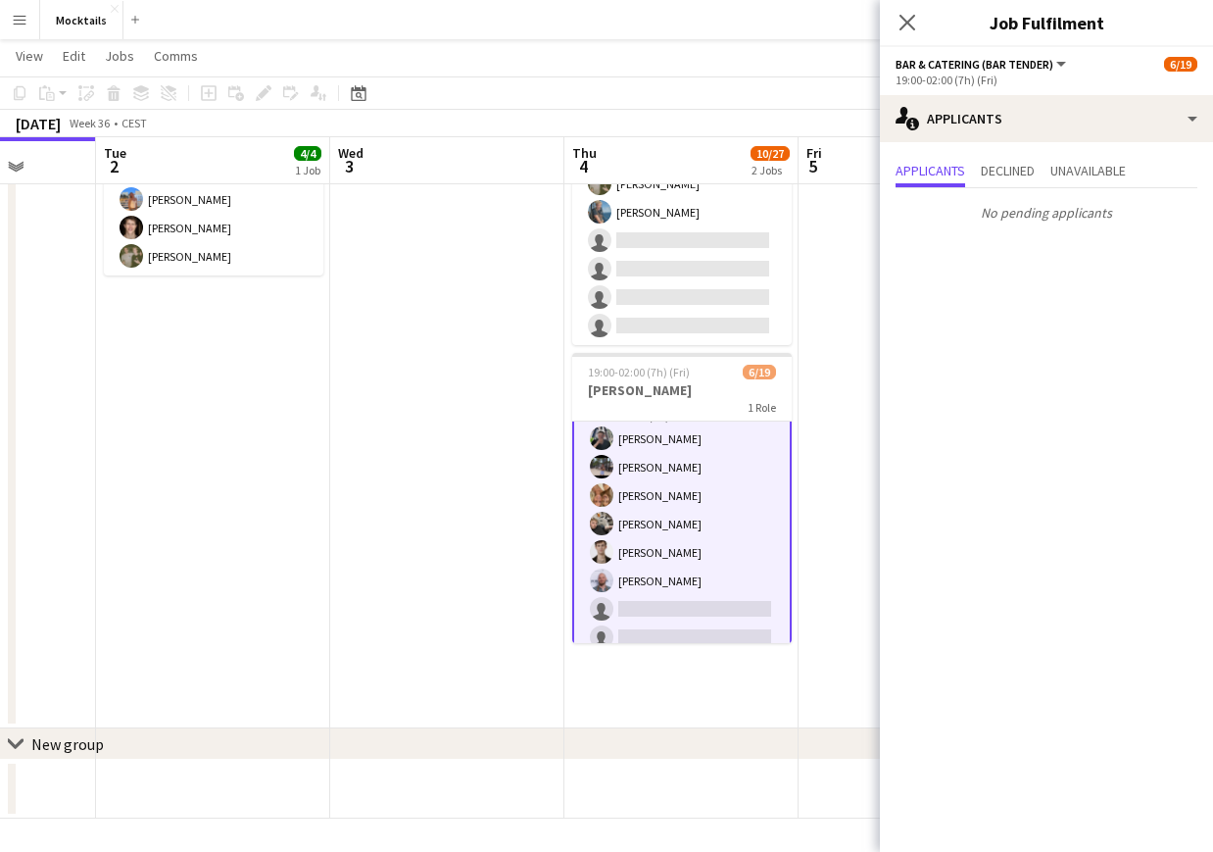
click at [842, 451] on app-date-cell at bounding box center [916, 387] width 234 height 681
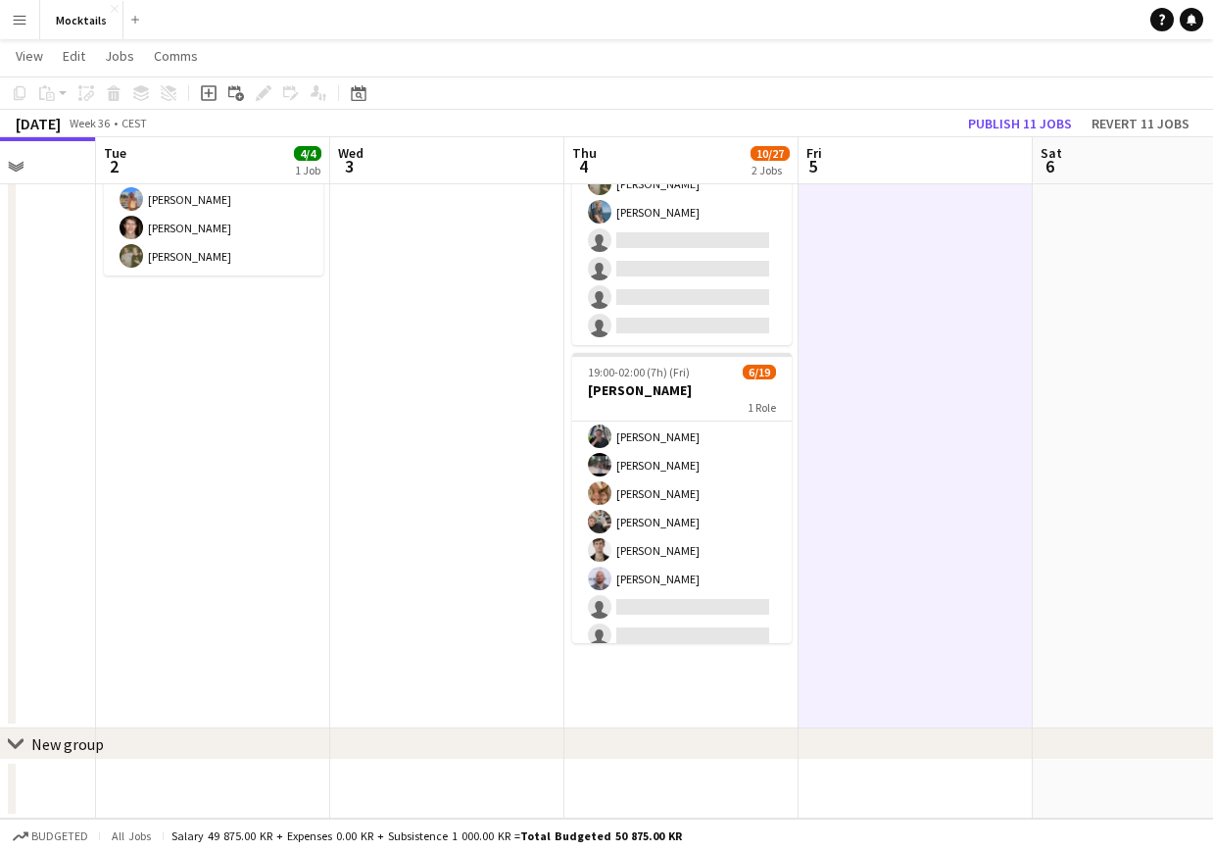
click at [1057, 25] on app-navbar "Menu Boards Boards Boards All jobs Status Workforce Workforce My Workforce Recr…" at bounding box center [606, 19] width 1213 height 39
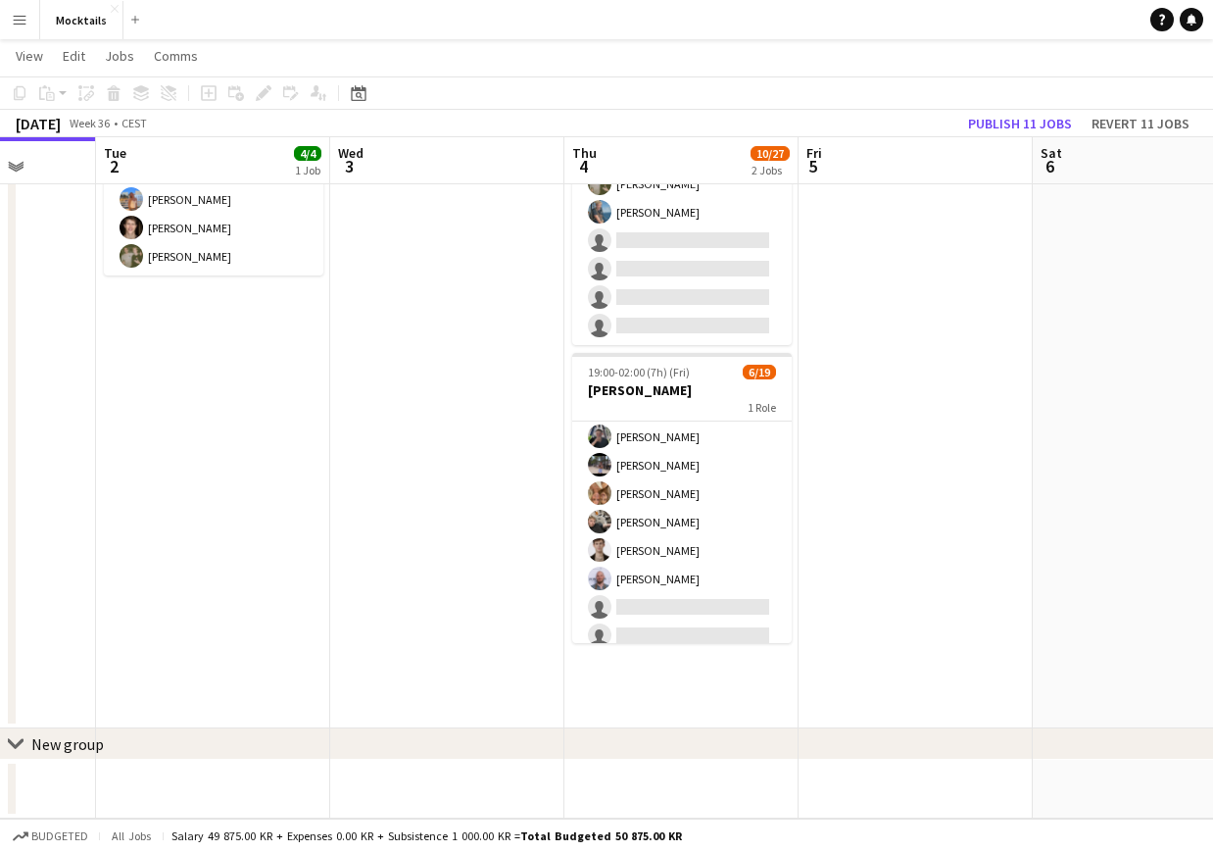
drag, startPoint x: 622, startPoint y: 842, endPoint x: 740, endPoint y: 837, distance: 117.7
click at [740, 837] on div "Budgeted All jobs Salary 49 875.00 KR + Expenses 0.00 KR + Subsistence 1 000.00…" at bounding box center [606, 834] width 1213 height 33
